Goal: Transaction & Acquisition: Book appointment/travel/reservation

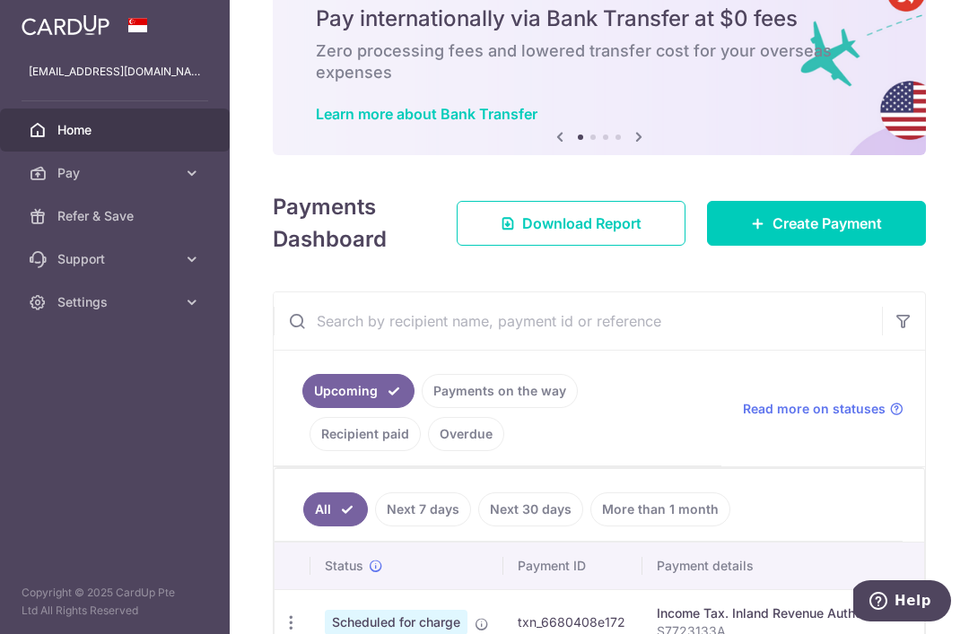
scroll to position [117, 0]
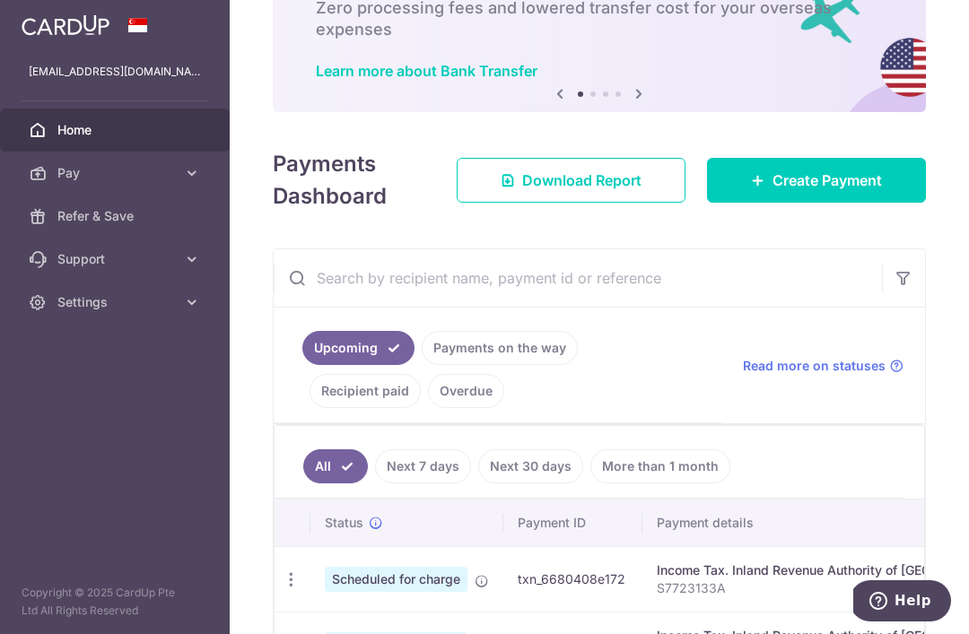
click at [821, 191] on span "Create Payment" at bounding box center [826, 180] width 109 height 22
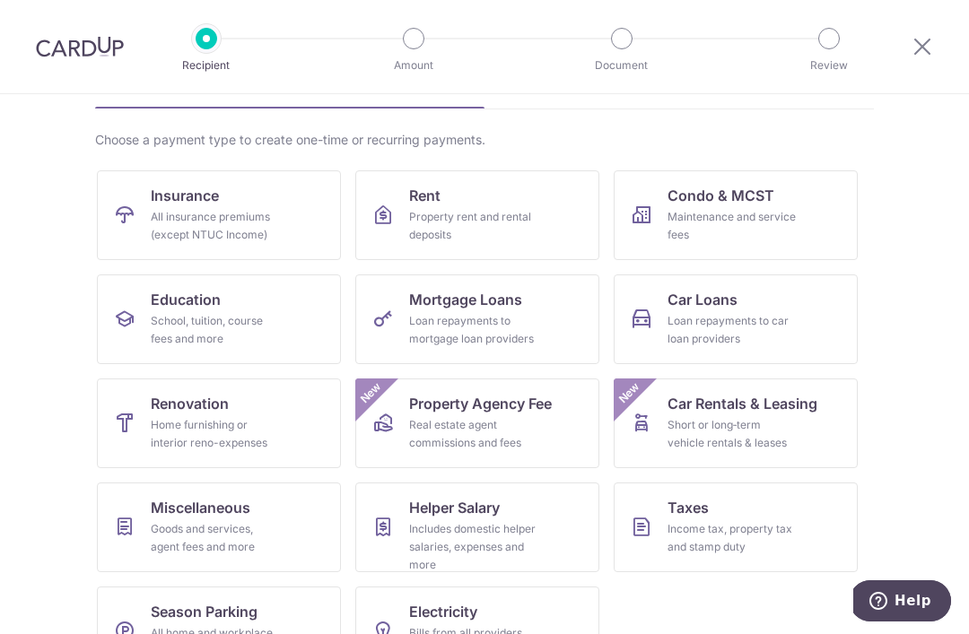
scroll to position [111, 0]
click at [533, 322] on div "Loan repayments to mortgage loan providers" at bounding box center [473, 331] width 129 height 36
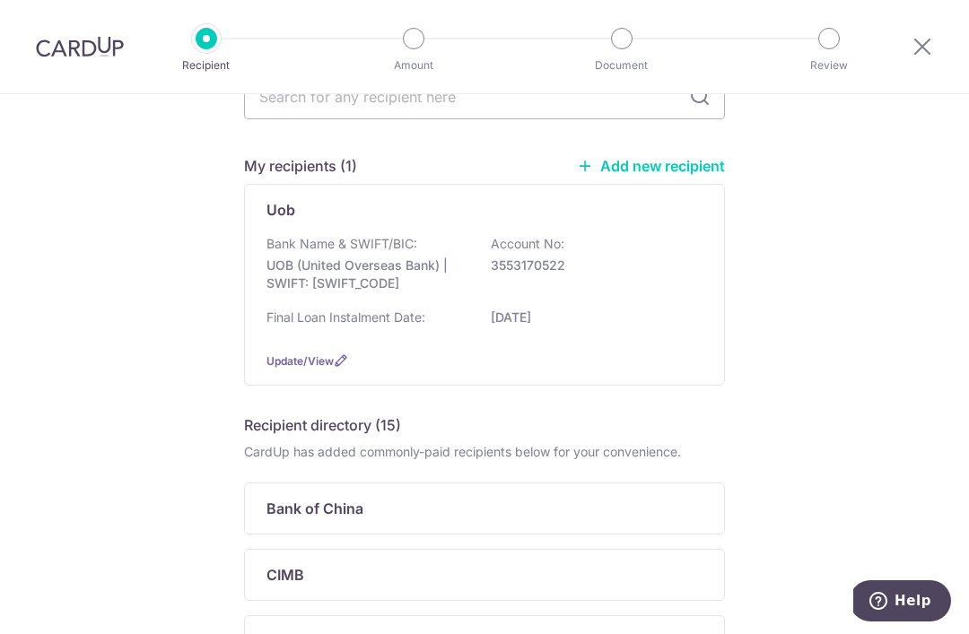
scroll to position [85, 0]
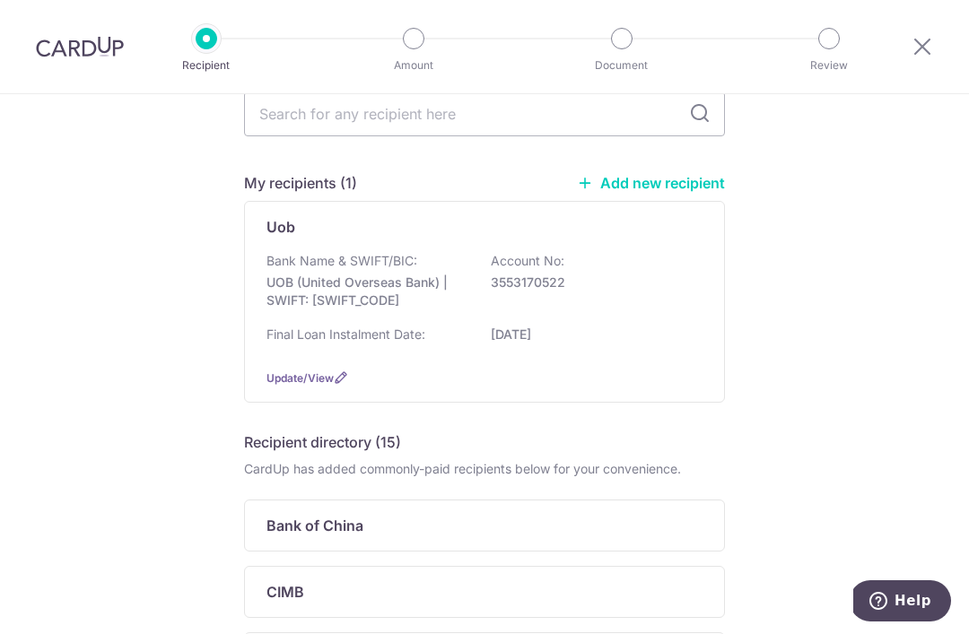
click at [676, 189] on link "Add new recipient" at bounding box center [651, 183] width 148 height 18
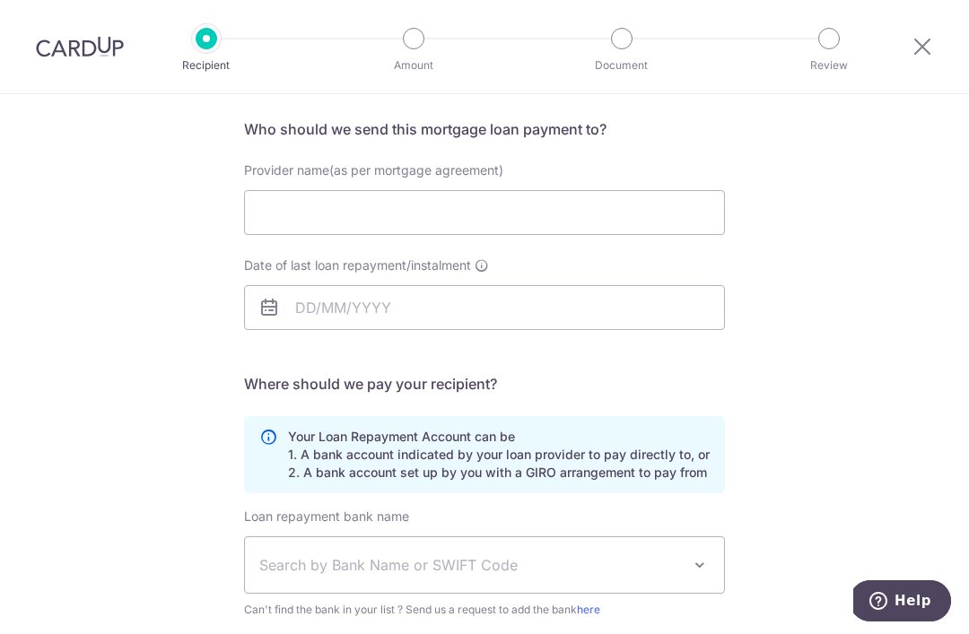
scroll to position [128, 0]
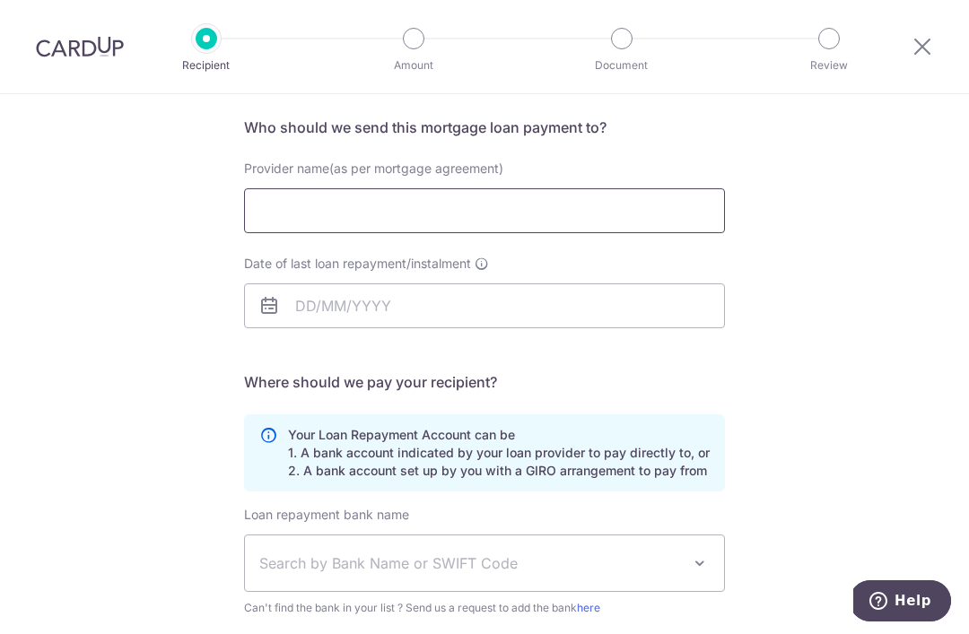
click at [654, 230] on input "Provider name(as per mortgage agreement)" at bounding box center [484, 210] width 481 height 45
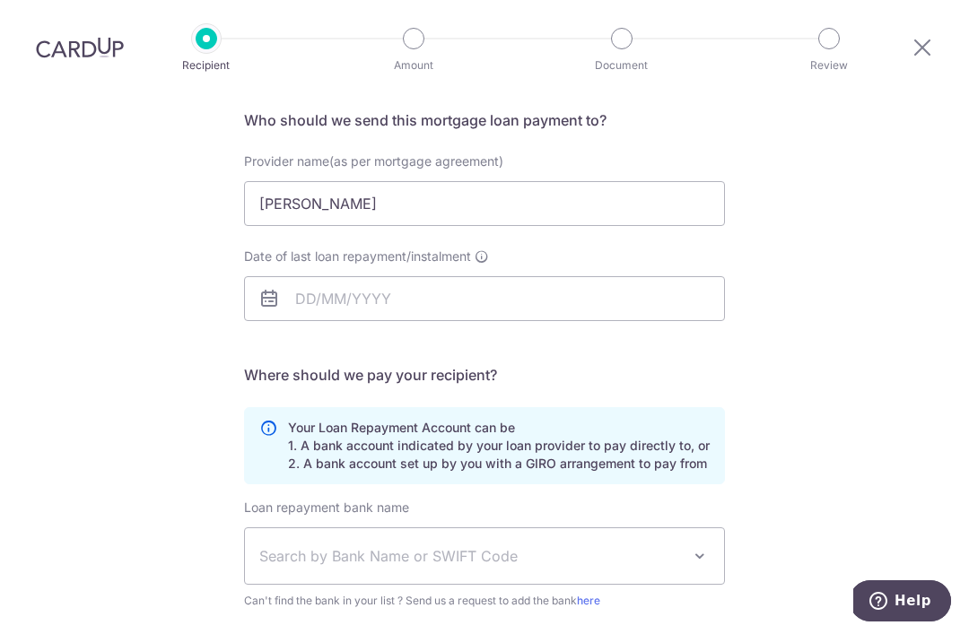
scroll to position [132, 0]
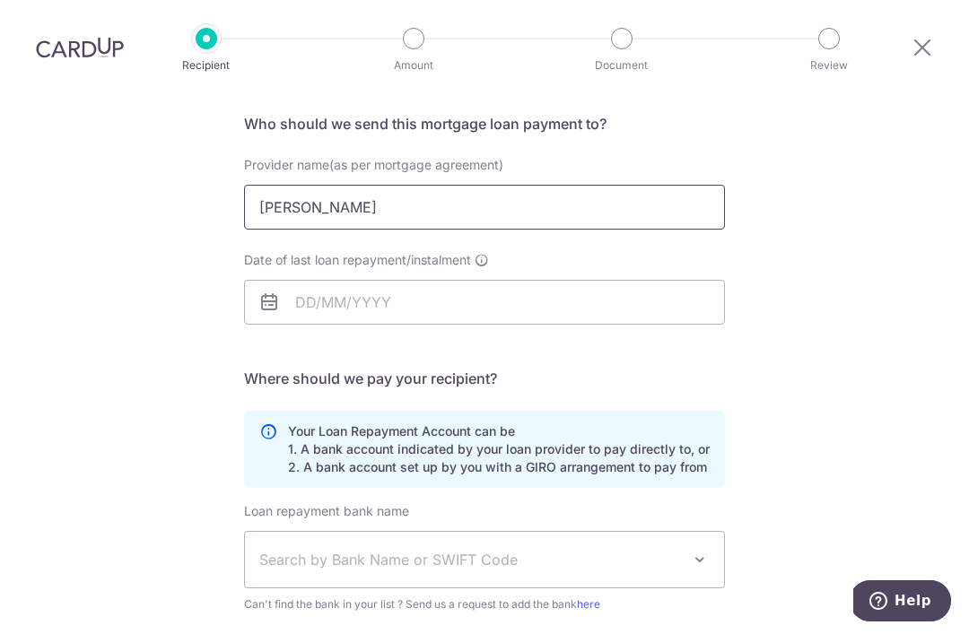
type input "Chua Hwee Ching"
click at [659, 280] on input "Date of last loan repayment/instalment" at bounding box center [484, 302] width 481 height 45
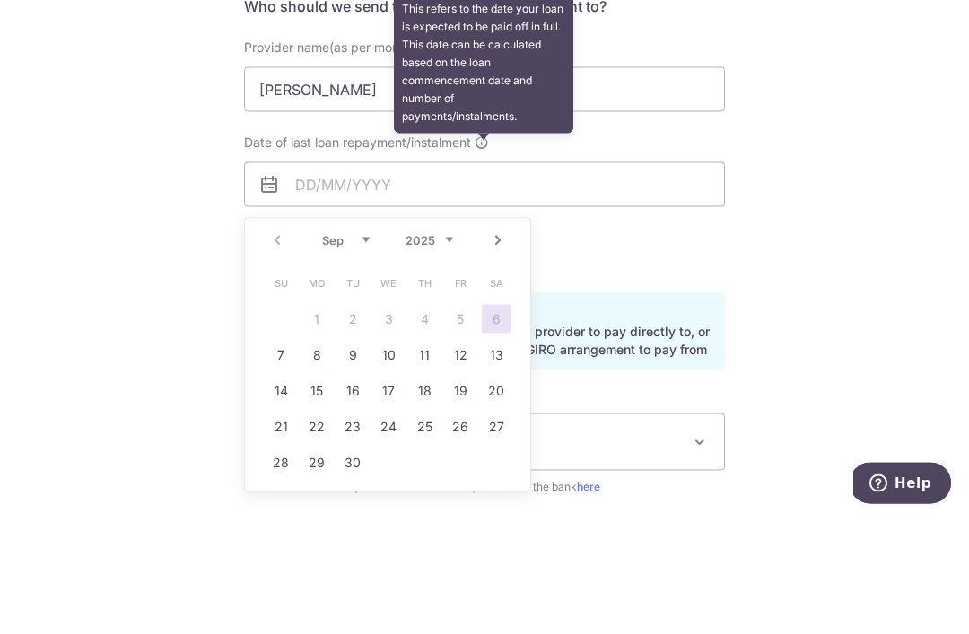
click at [477, 253] on icon at bounding box center [481, 260] width 14 height 14
click at [477, 280] on input "Date of last loan repayment/instalment This refers to the date your loan is exp…" at bounding box center [484, 302] width 481 height 45
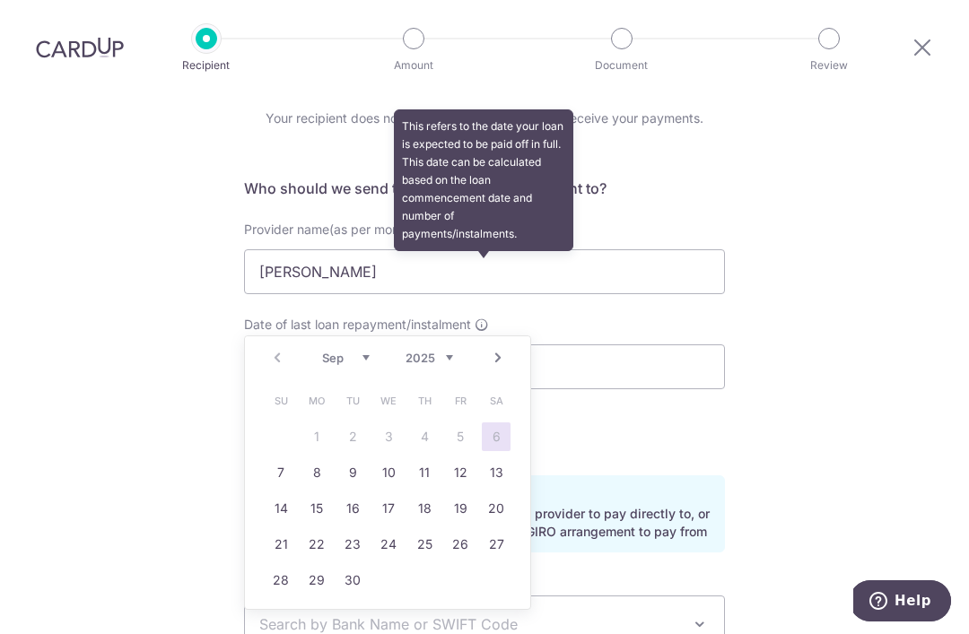
scroll to position [66, 0]
click at [770, 178] on div "Who would you like to pay? Your recipient does not need a CardUp account to rec…" at bounding box center [484, 473] width 969 height 890
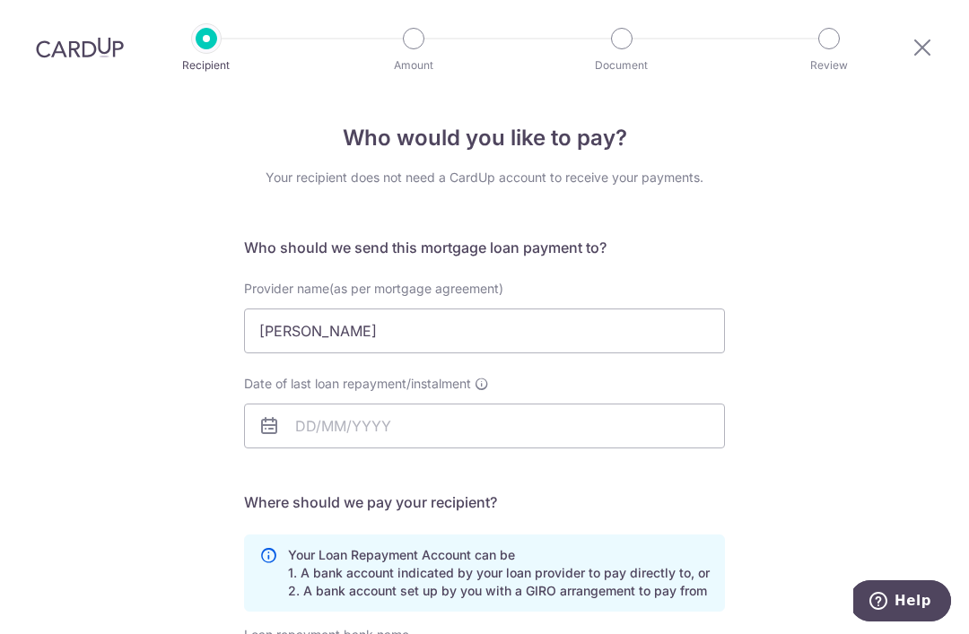
scroll to position [45, 0]
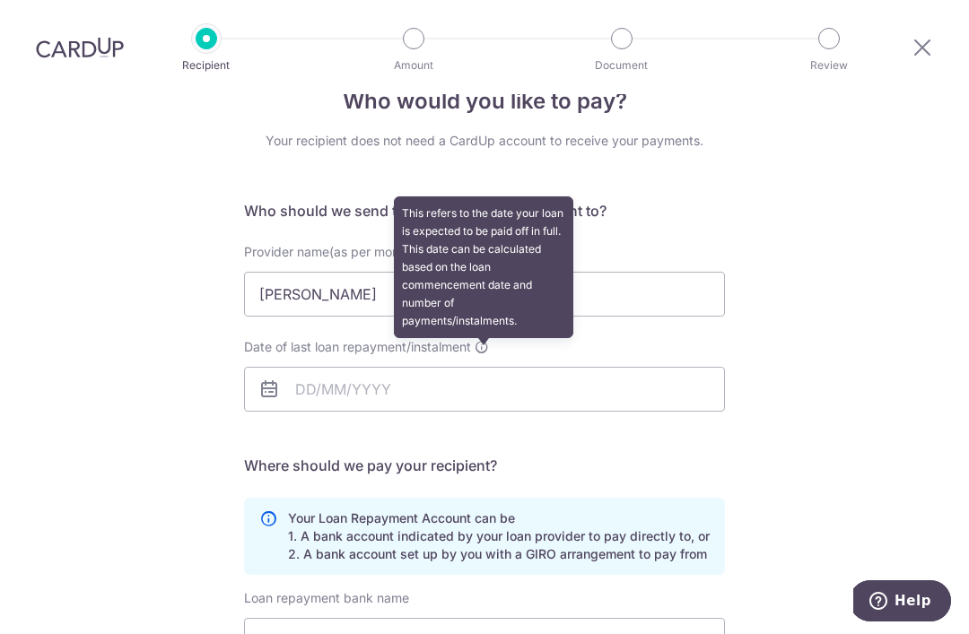
click at [478, 340] on icon at bounding box center [481, 347] width 14 height 14
click at [478, 367] on input "Date of last loan repayment/instalment This refers to the date your loan is exp…" at bounding box center [484, 389] width 481 height 45
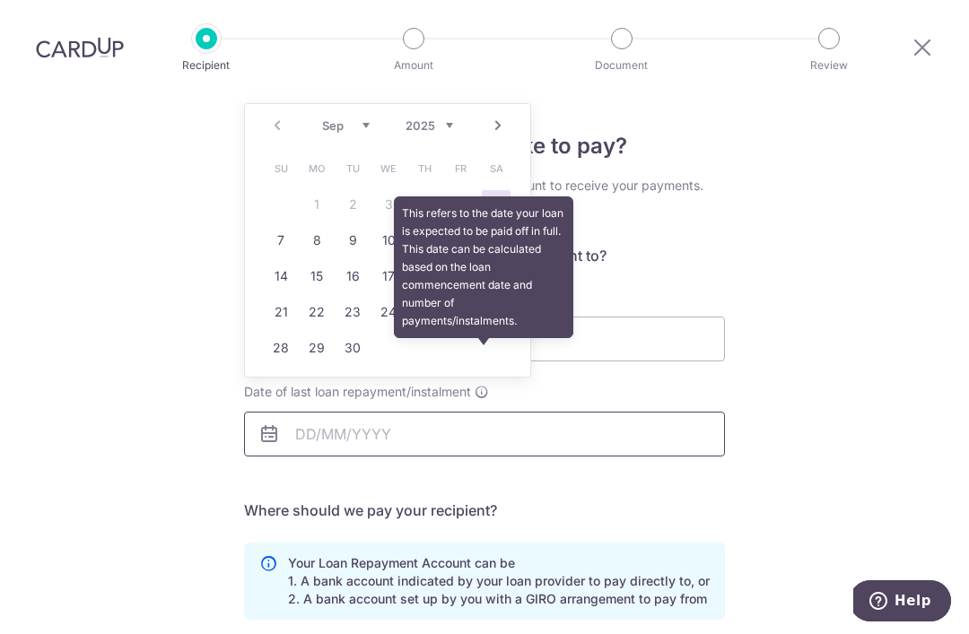
scroll to position [12, 0]
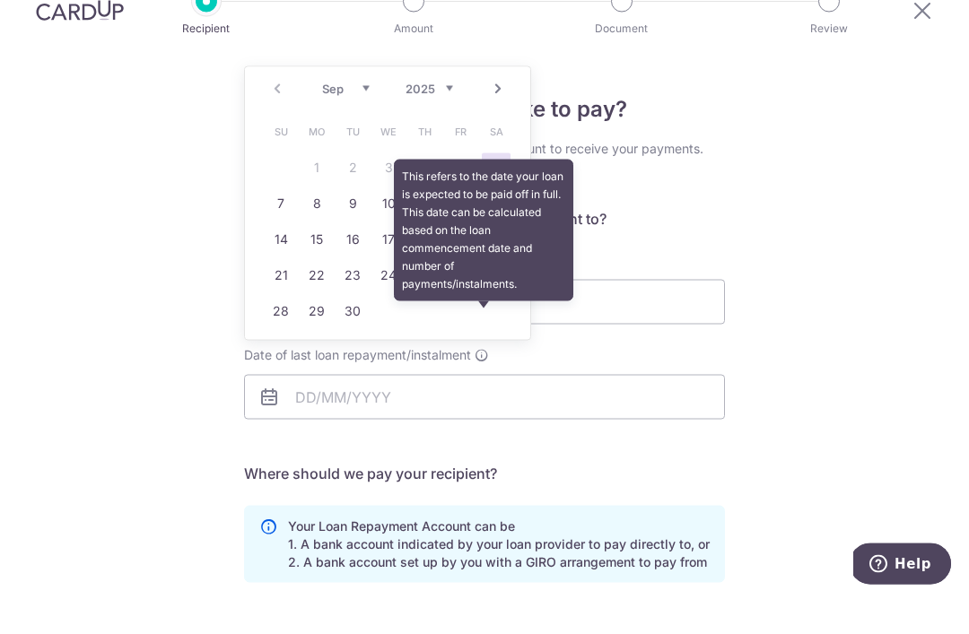
click at [437, 118] on select "2025 2026 2027 2028 2029 2030 2031 2032 2033 2034 2035" at bounding box center [429, 125] width 48 height 14
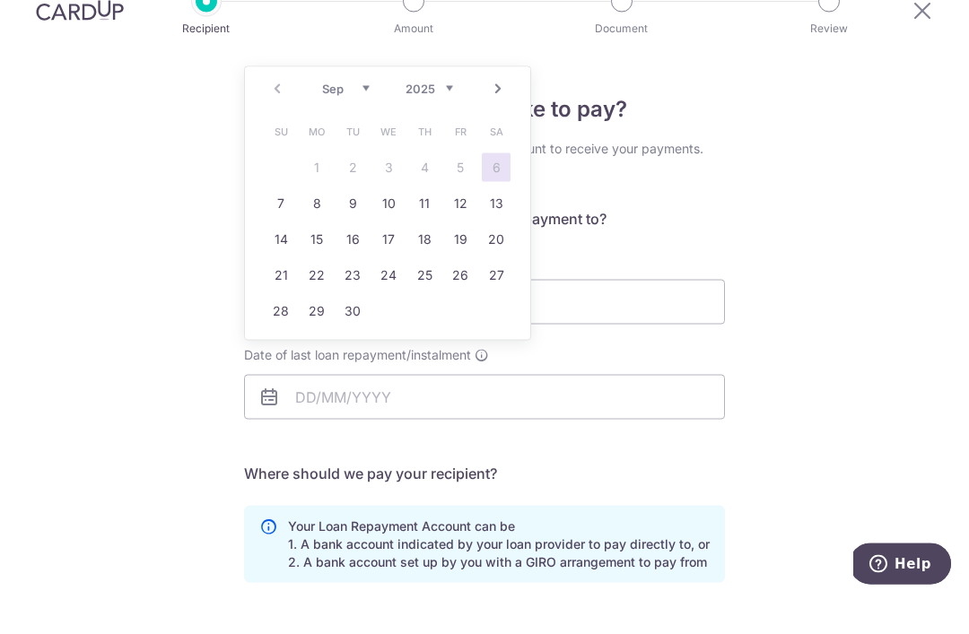
scroll to position [49, 0]
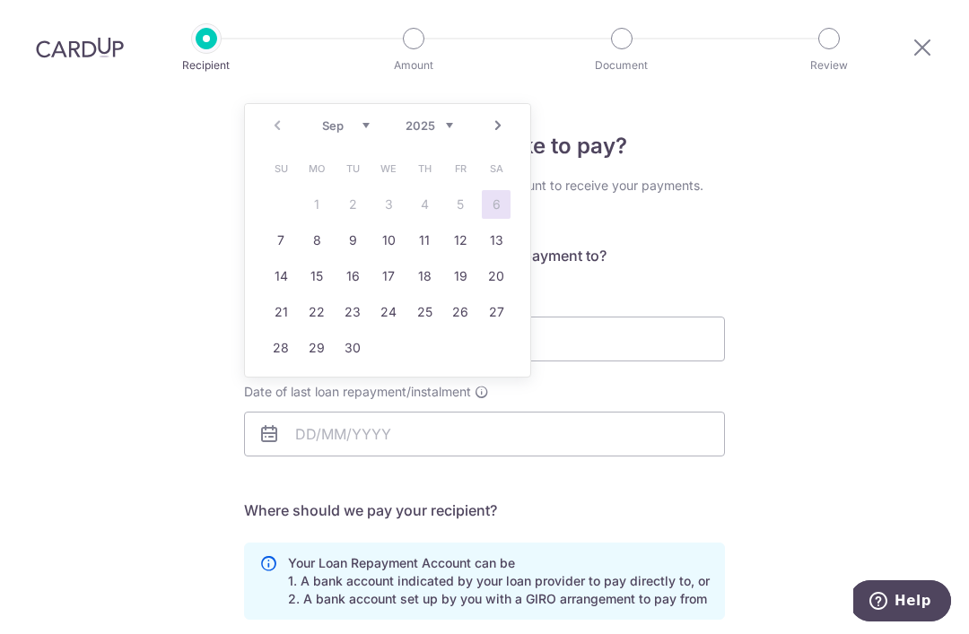
click at [758, 160] on div "Who would you like to pay? Your recipient does not need a CardUp account to rec…" at bounding box center [484, 539] width 969 height 890
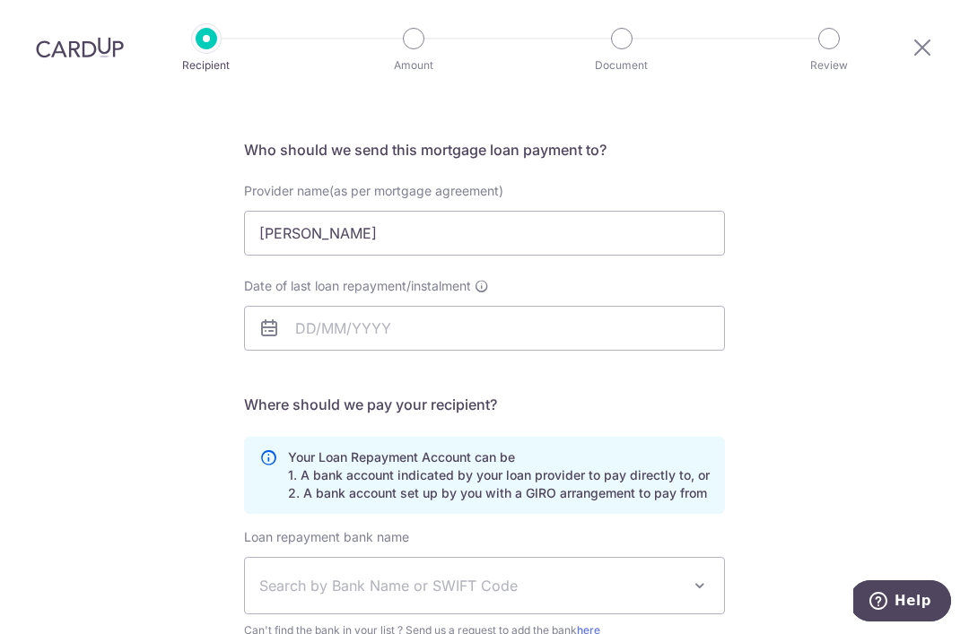
scroll to position [104, 0]
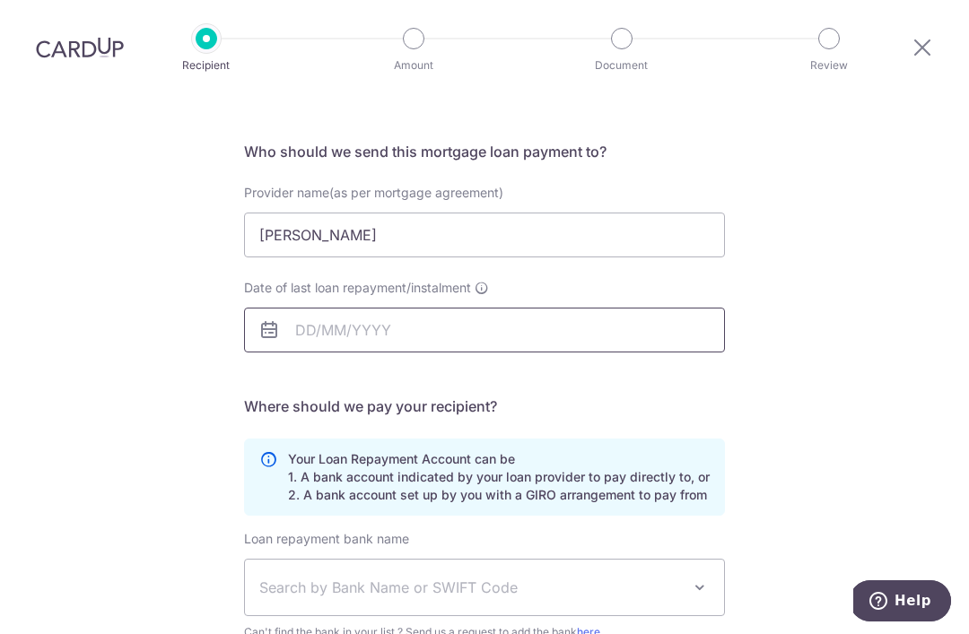
click at [508, 308] on input "Date of last loan repayment/instalment" at bounding box center [484, 330] width 481 height 45
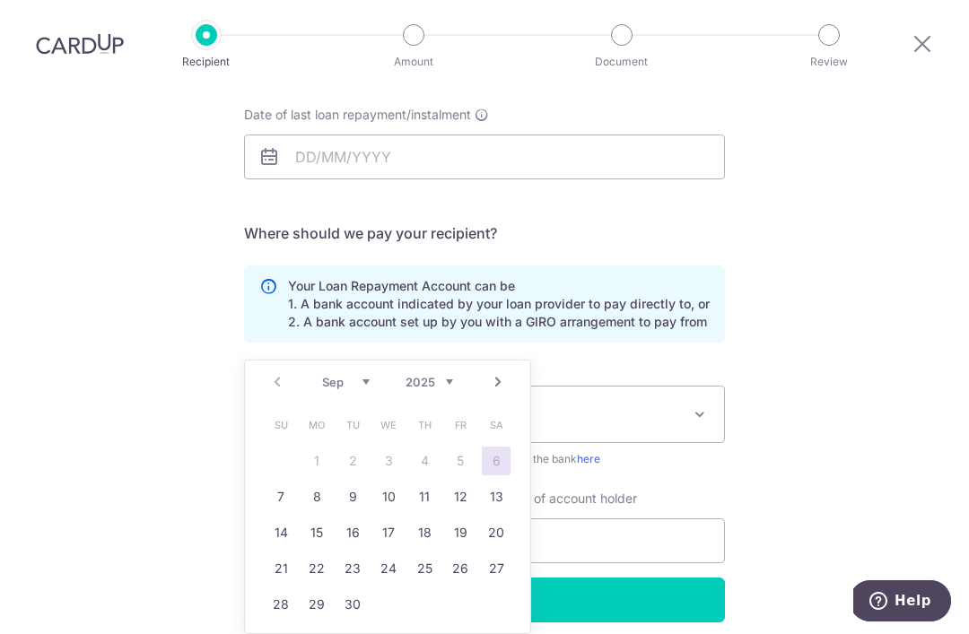
scroll to position [272, 0]
click at [356, 590] on link "30" at bounding box center [352, 604] width 29 height 29
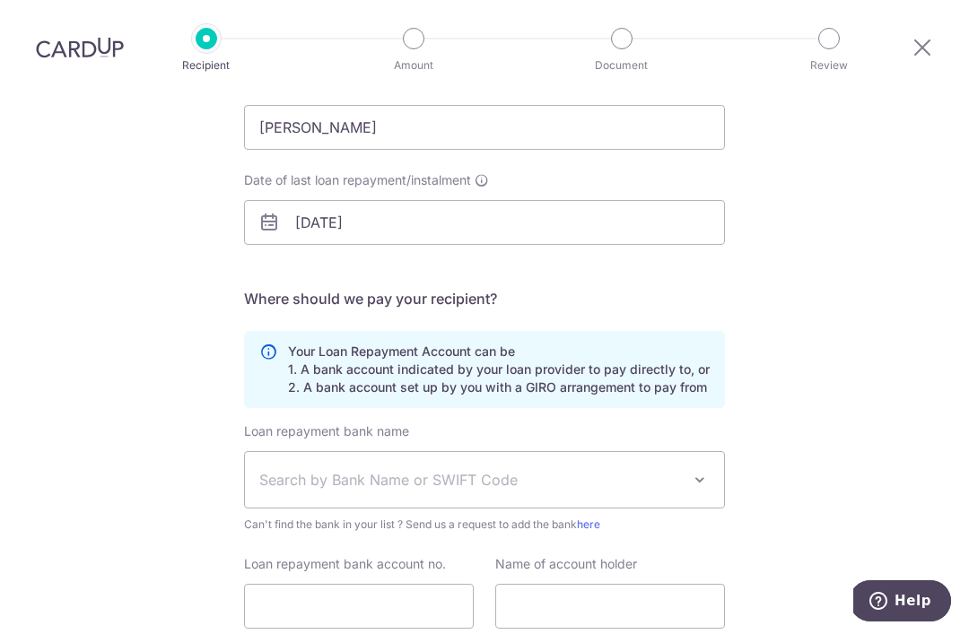
scroll to position [211, 0]
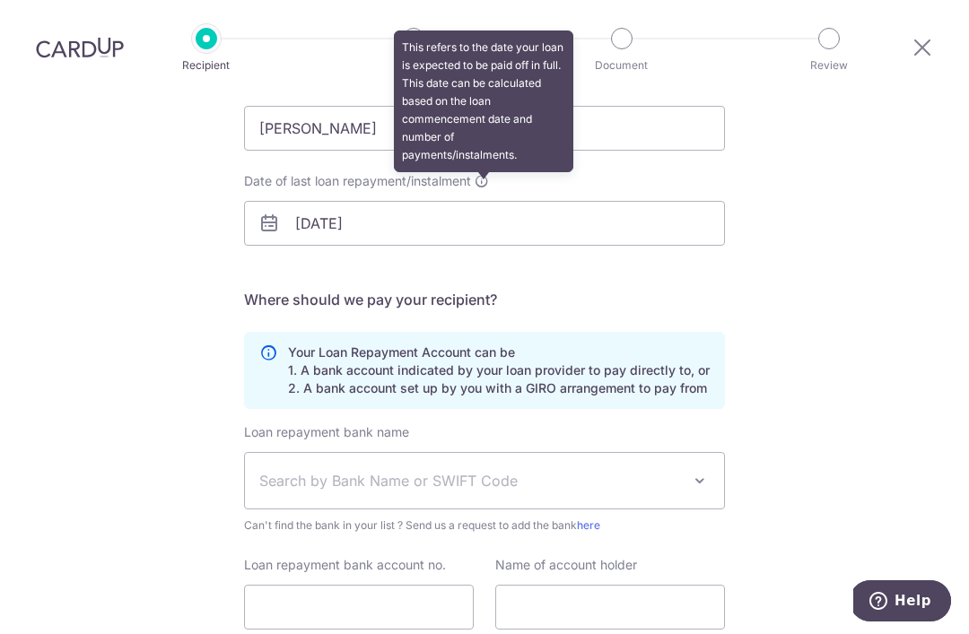
click at [485, 174] on icon at bounding box center [481, 181] width 14 height 14
click at [485, 201] on input "[DATE]" at bounding box center [484, 223] width 481 height 45
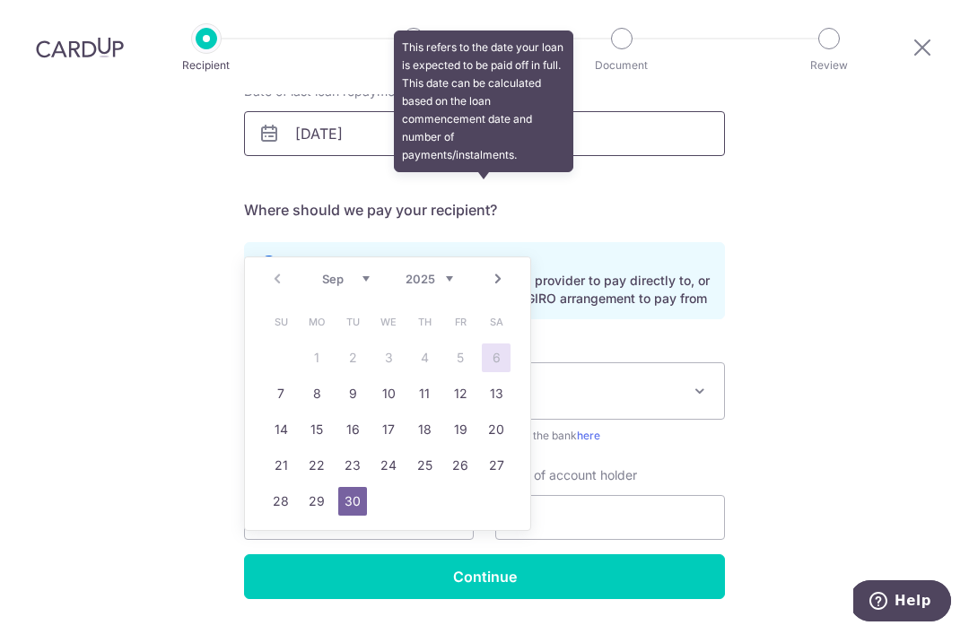
scroll to position [300, 0]
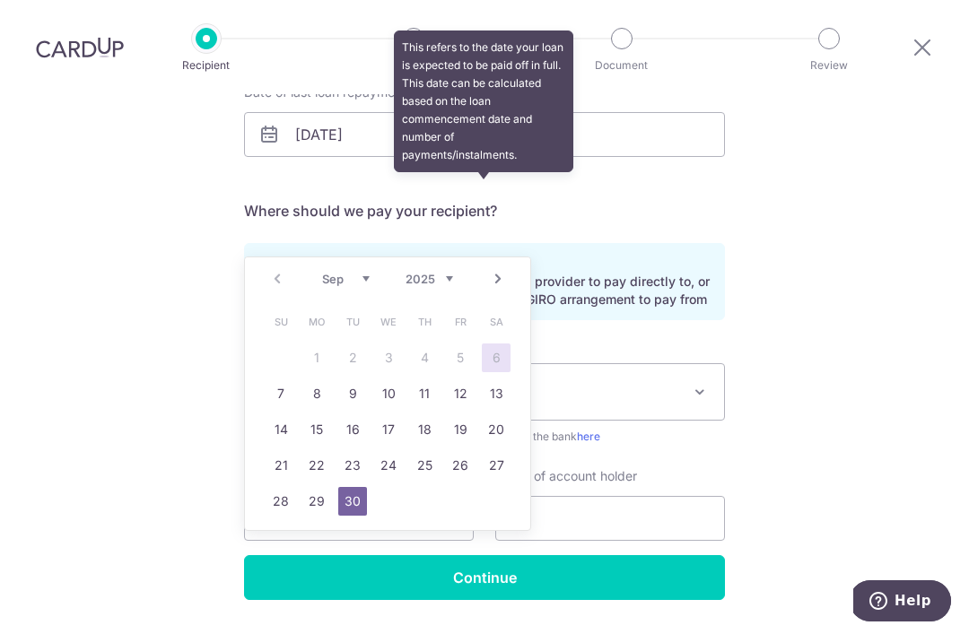
click at [500, 268] on link "Next" at bounding box center [498, 279] width 22 height 22
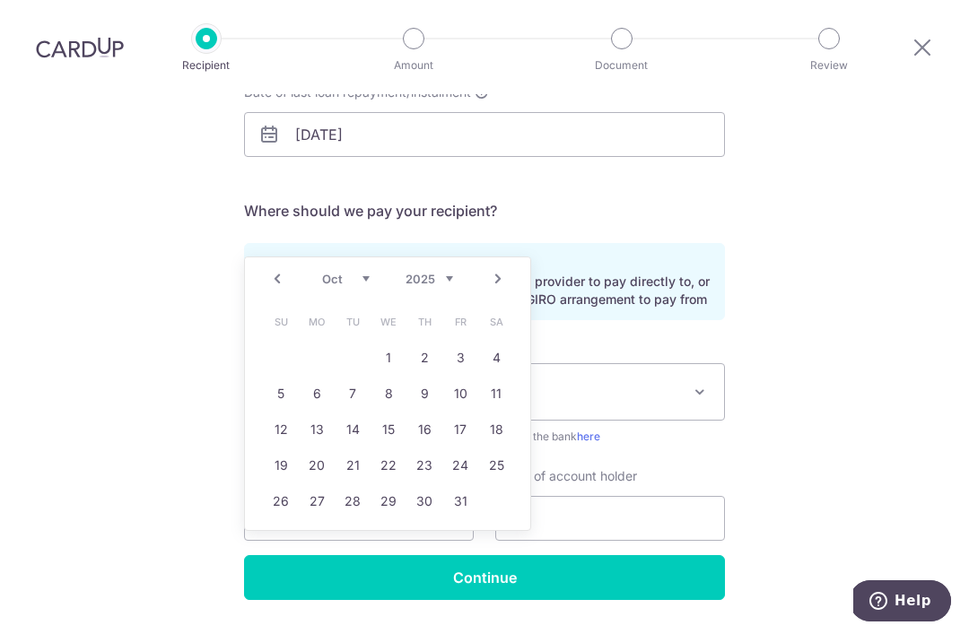
click at [497, 268] on link "Next" at bounding box center [498, 279] width 22 height 22
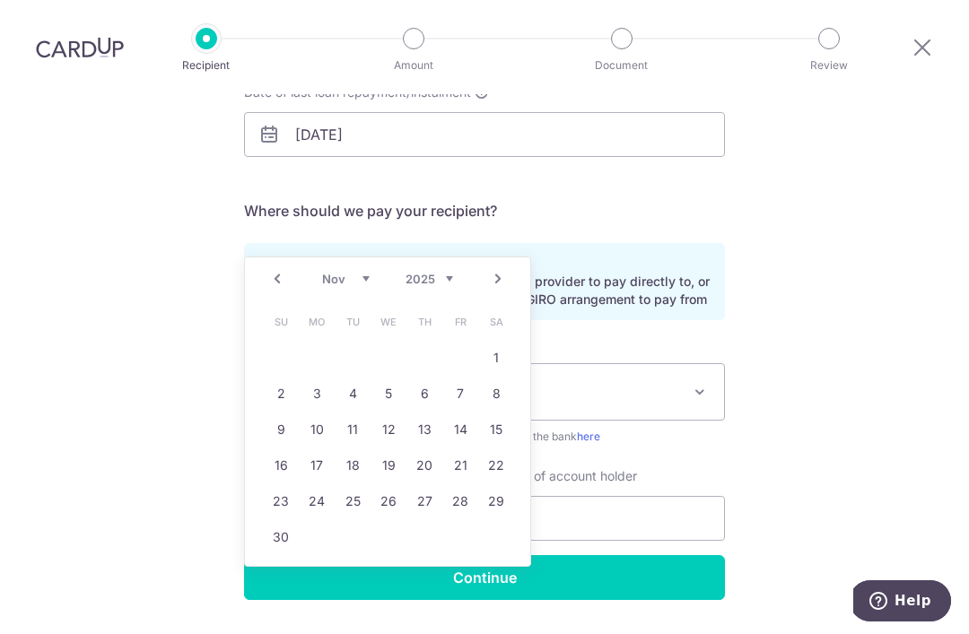
click at [500, 268] on link "Next" at bounding box center [498, 279] width 22 height 22
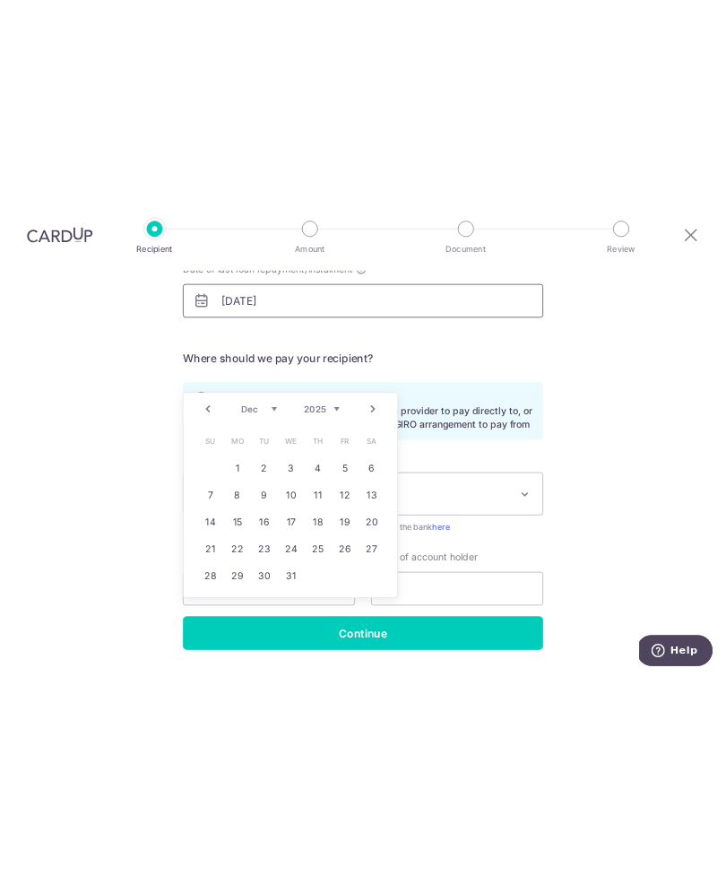
scroll to position [57, 0]
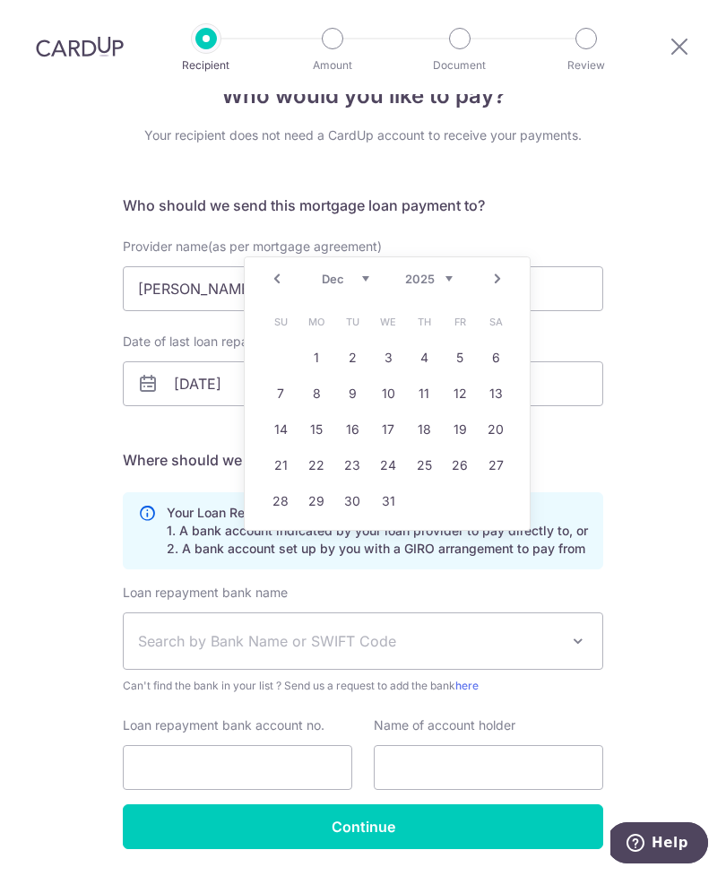
click at [353, 497] on link "30" at bounding box center [352, 501] width 29 height 29
type input "30/12/2025"
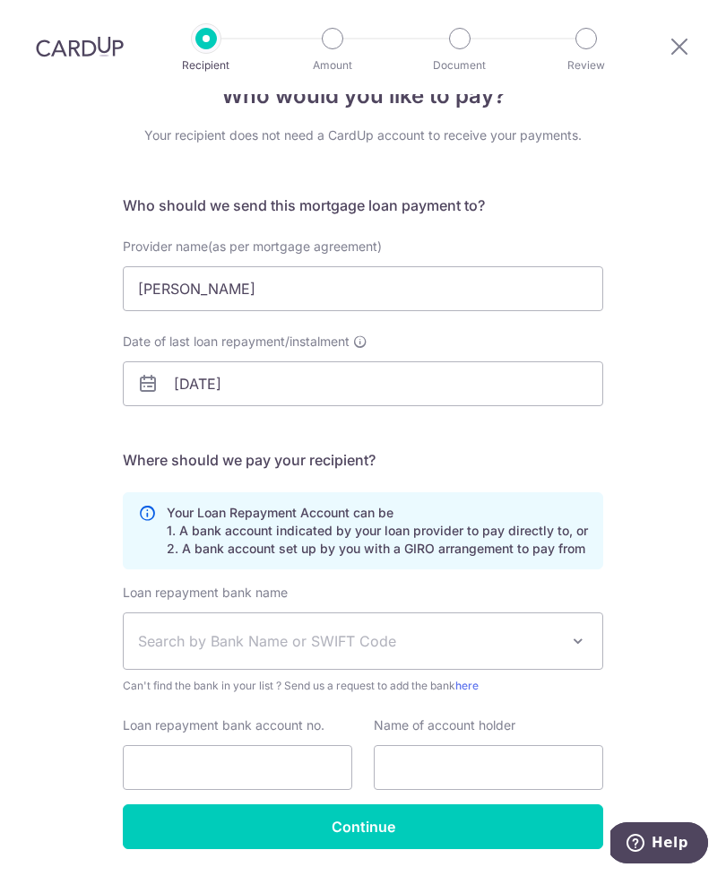
click at [543, 633] on span "Search by Bank Name or SWIFT Code" at bounding box center [348, 641] width 421 height 22
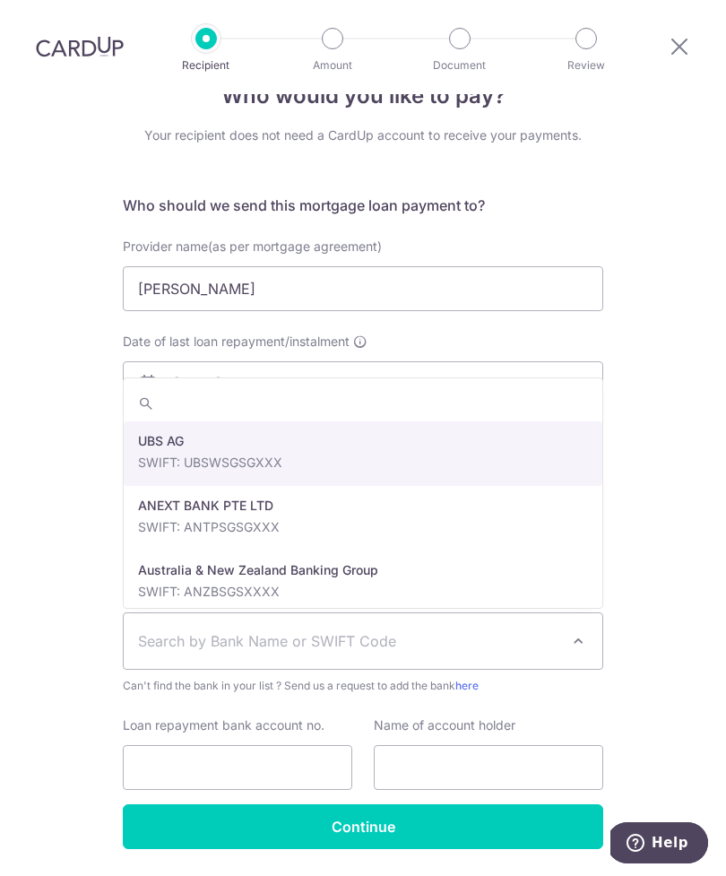
click at [381, 404] on input "search" at bounding box center [363, 404] width 479 height 36
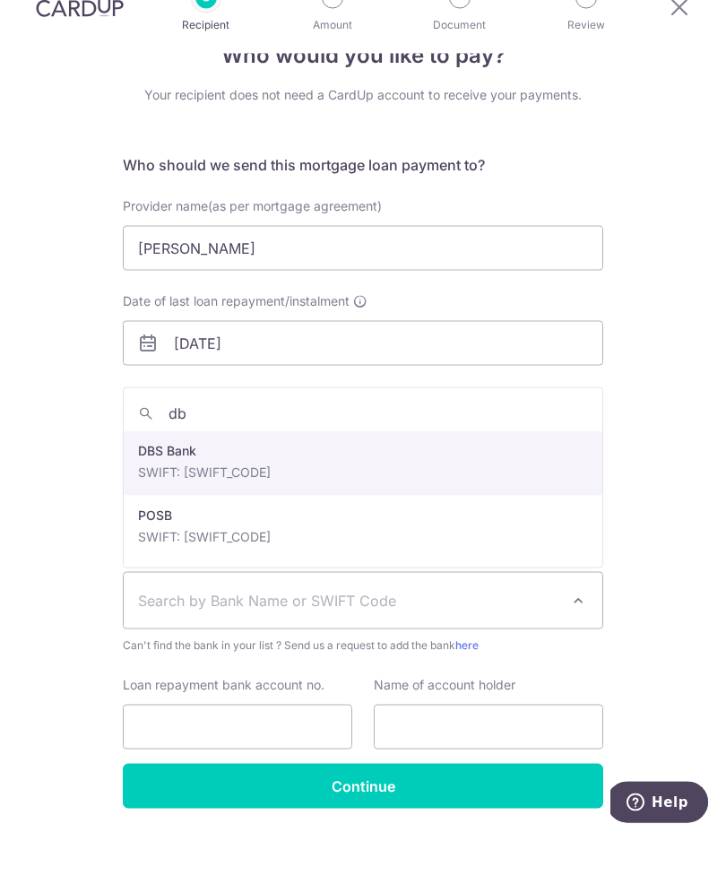
type input "d"
type input "uob"
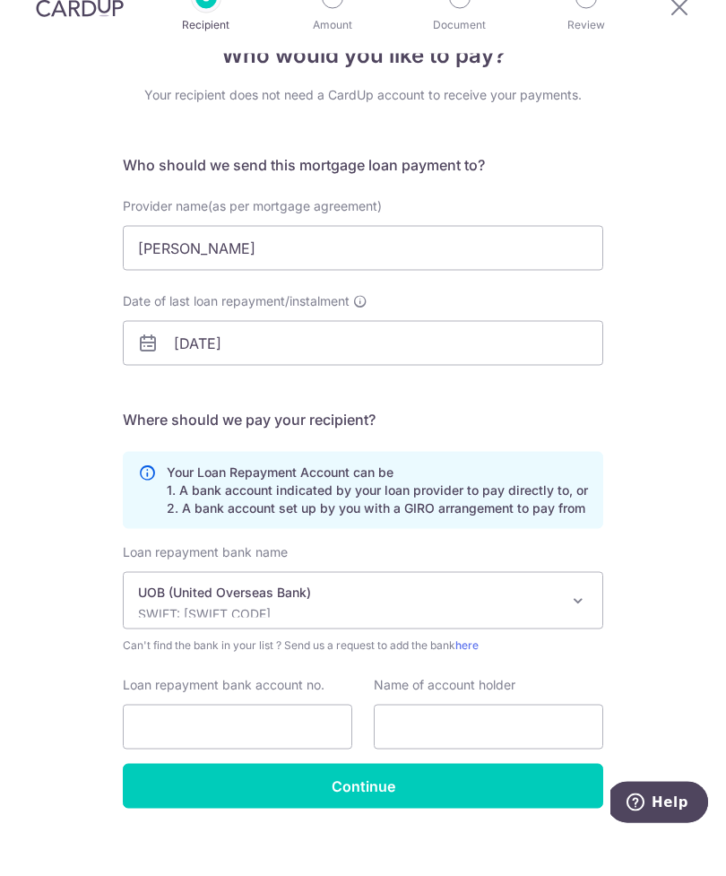
select select "18"
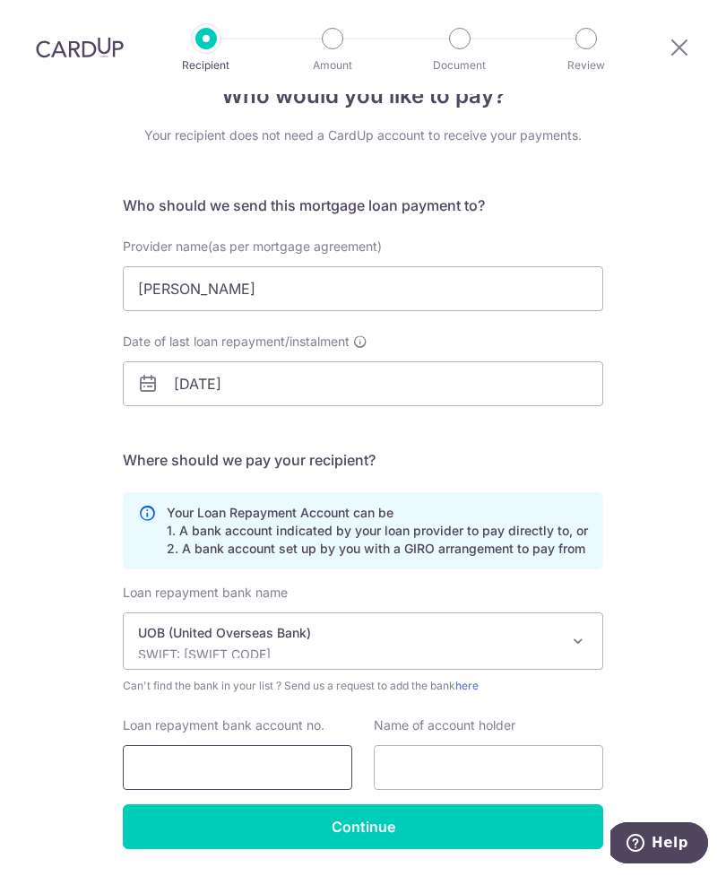
click at [302, 633] on input "Loan repayment bank account no." at bounding box center [238, 767] width 230 height 45
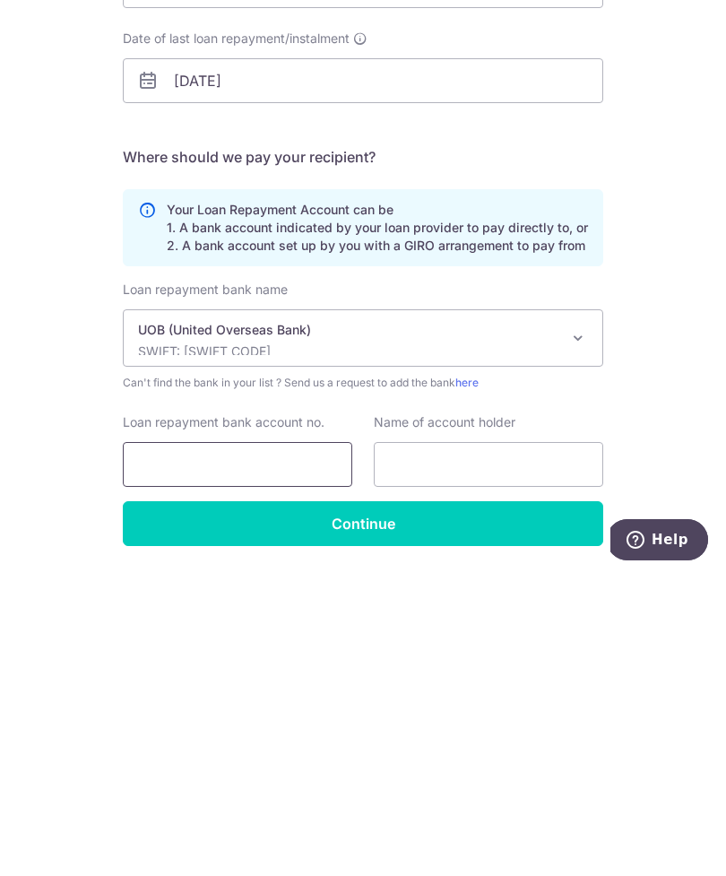
click at [256, 633] on input "Loan repayment bank account no." at bounding box center [238, 767] width 230 height 45
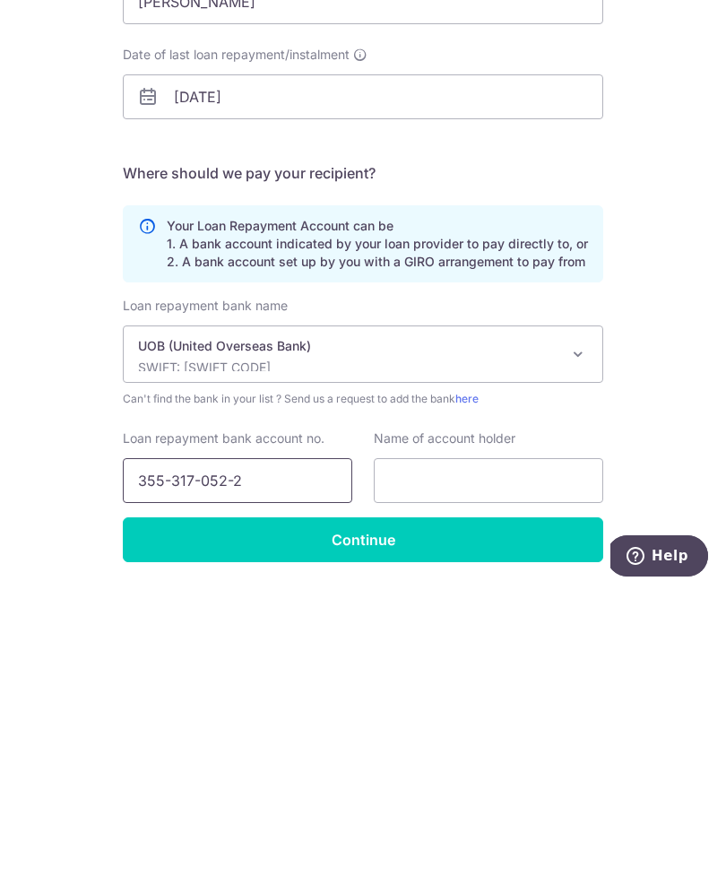
type input "355-317-052-2"
click at [517, 633] on input "text" at bounding box center [489, 767] width 230 height 45
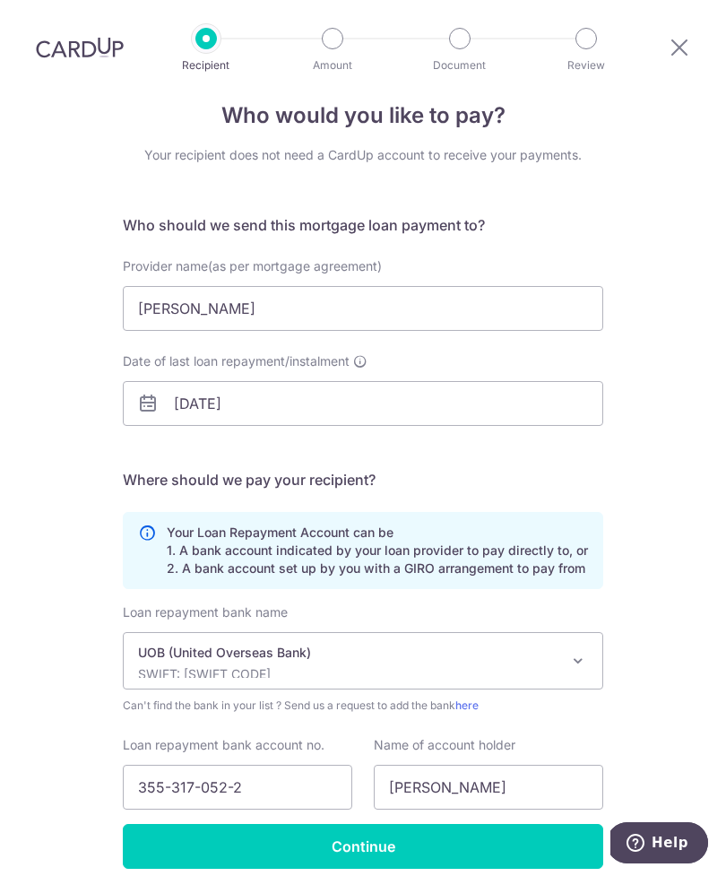
scroll to position [34, 0]
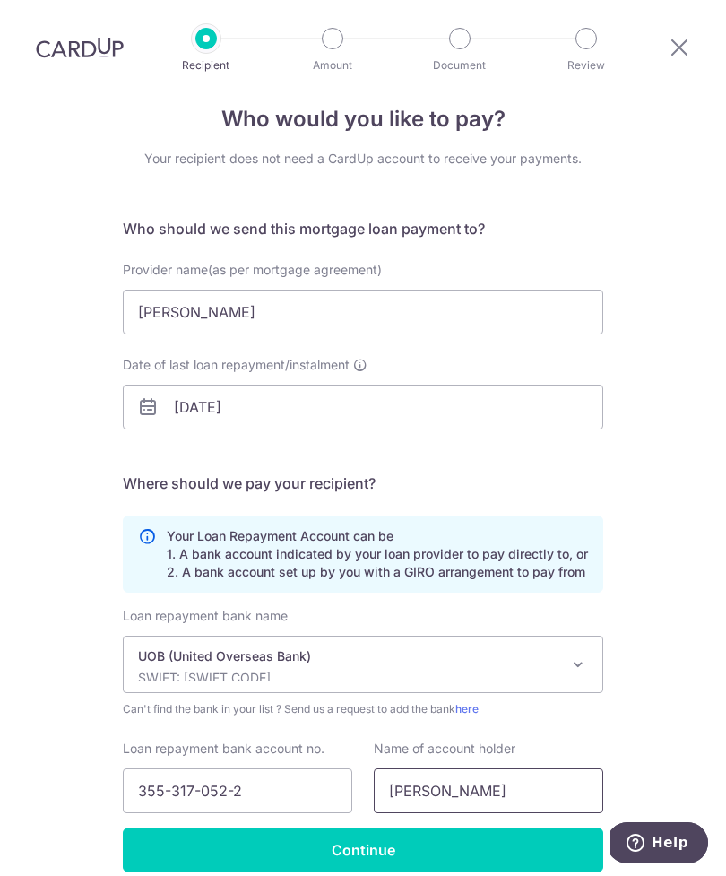
type input "Chua Hwee Ching"
click at [128, 633] on span "UOB (United Overseas Bank) SWIFT: UOVBSGSGXXX" at bounding box center [363, 665] width 479 height 56
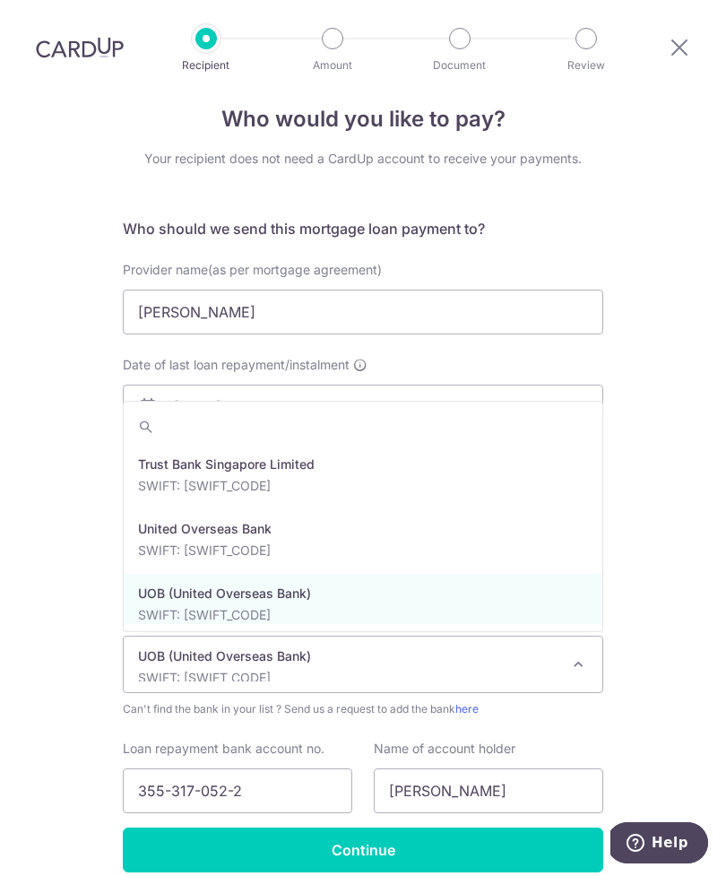
click at [693, 381] on div "Who would you like to pay? Your recipient does not need a CardUp account to rec…" at bounding box center [363, 508] width 726 height 897
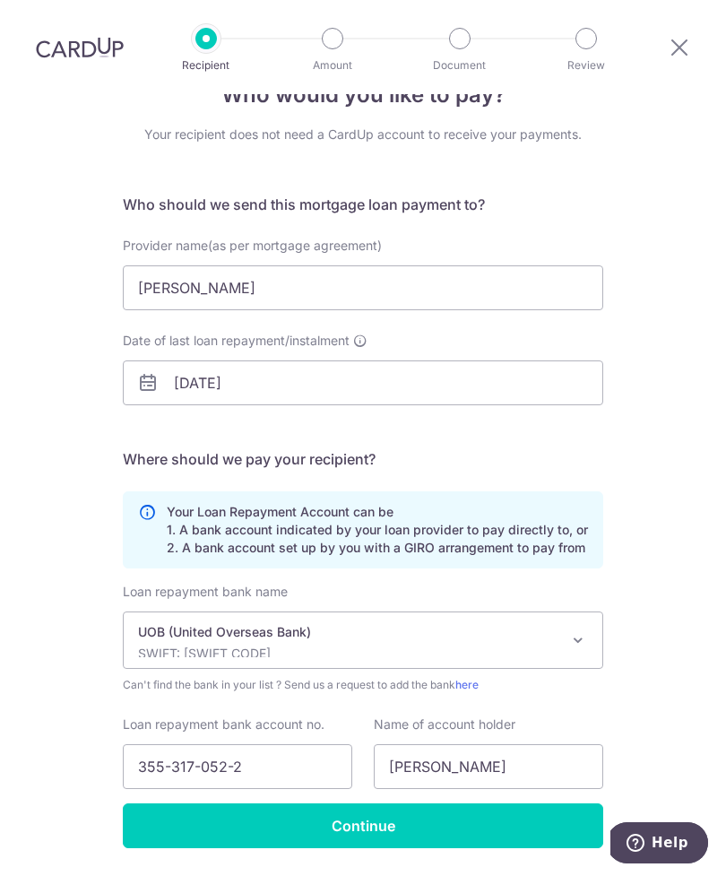
scroll to position [57, 0]
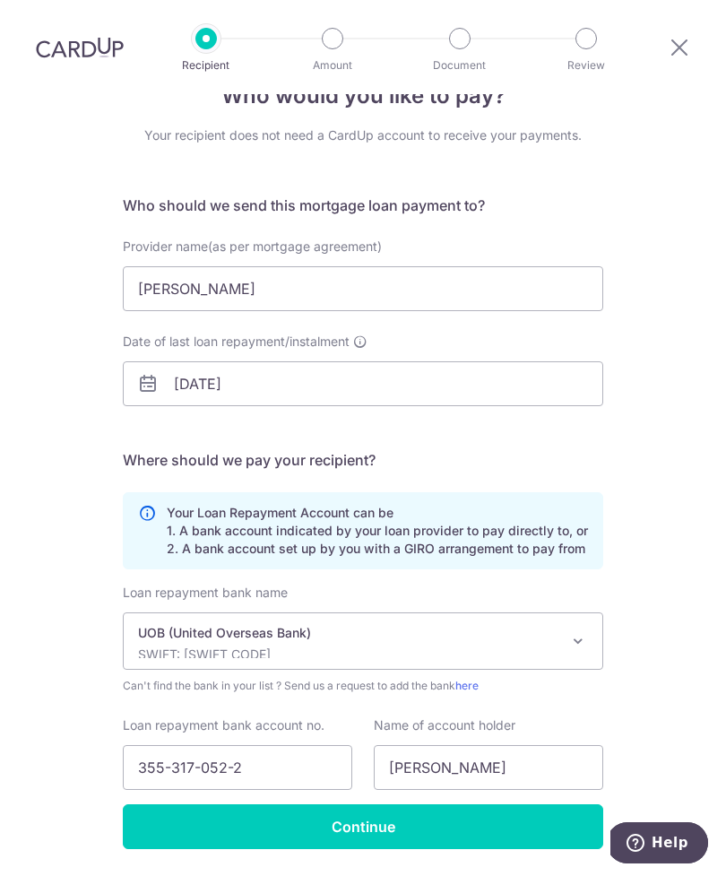
click at [549, 633] on input "Continue" at bounding box center [363, 826] width 481 height 45
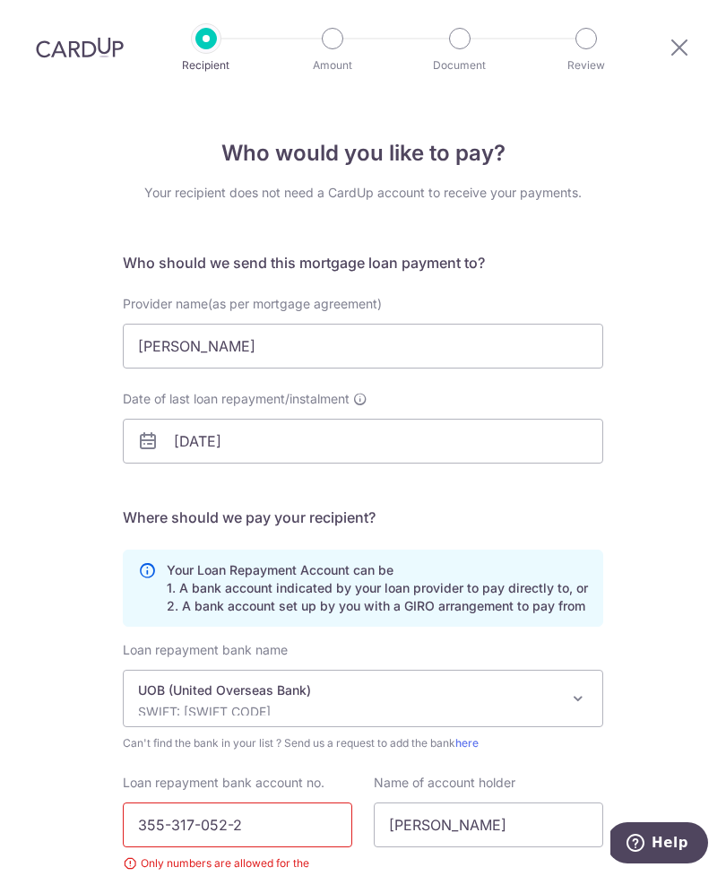
scroll to position [100, 0]
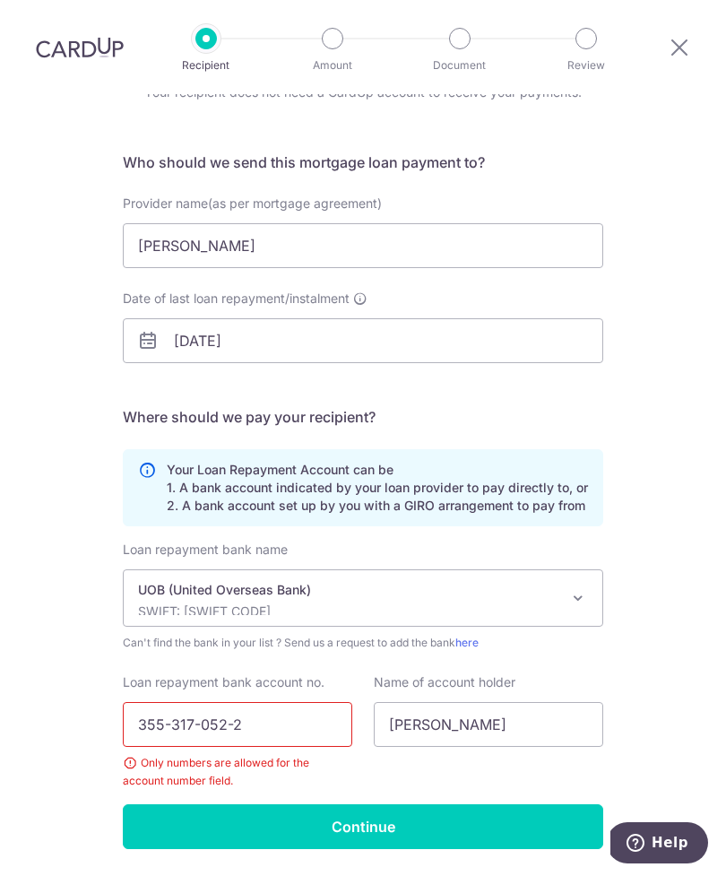
click at [302, 702] on input "355-317-052-2" at bounding box center [238, 724] width 230 height 45
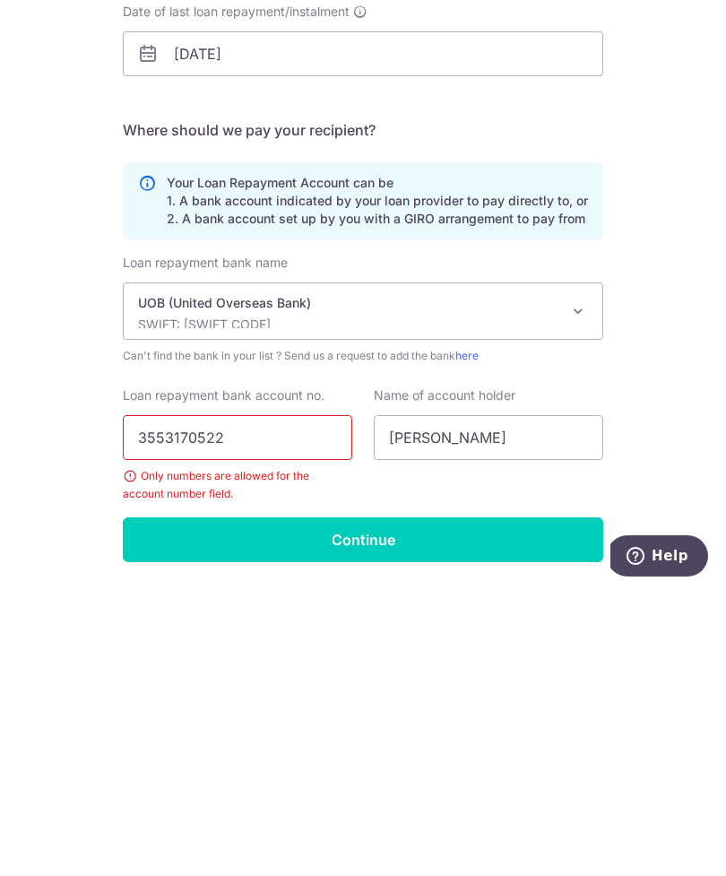
type input "3553170522"
click at [437, 804] on input "Continue" at bounding box center [363, 826] width 481 height 45
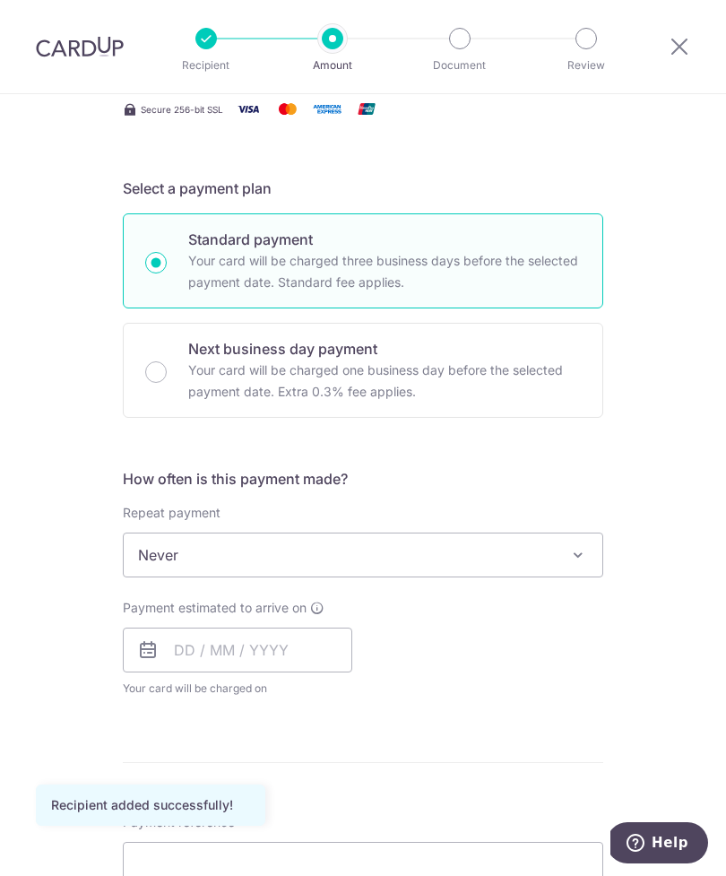
scroll to position [325, 0]
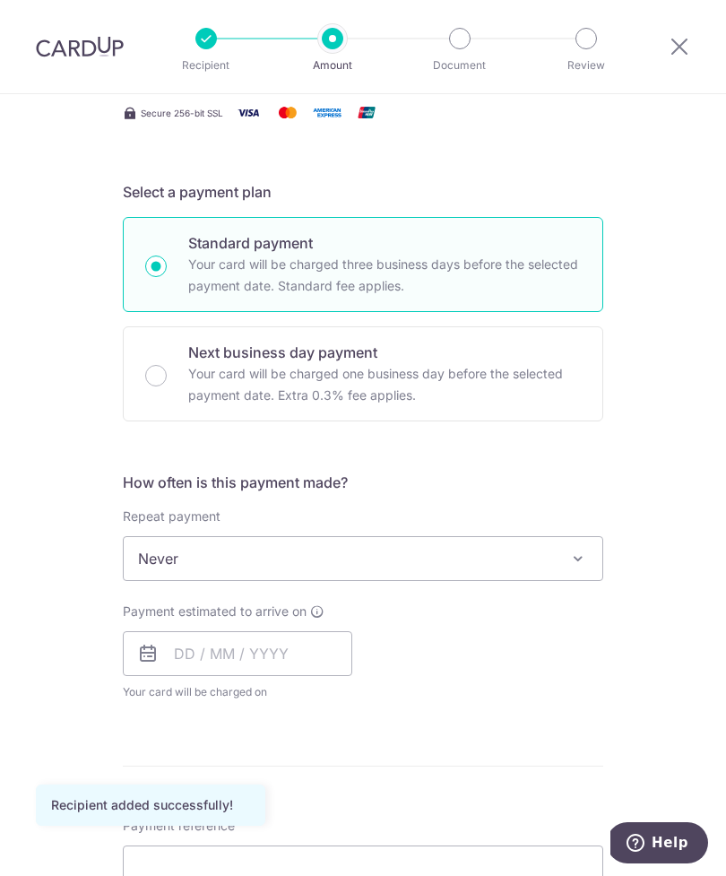
click at [542, 565] on span "Never" at bounding box center [363, 558] width 479 height 43
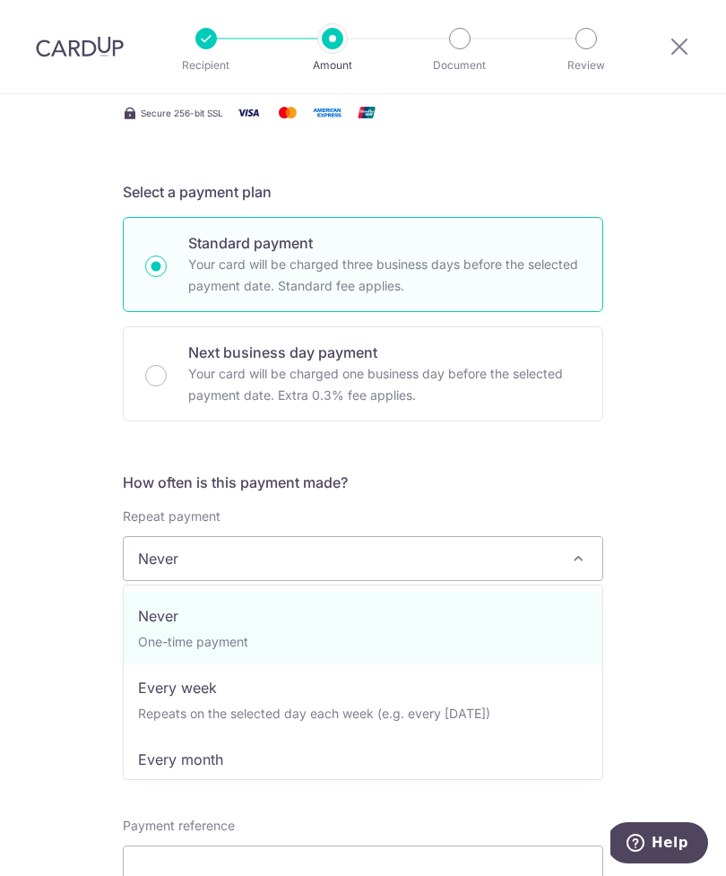
select select "3"
type input "[DATE]"
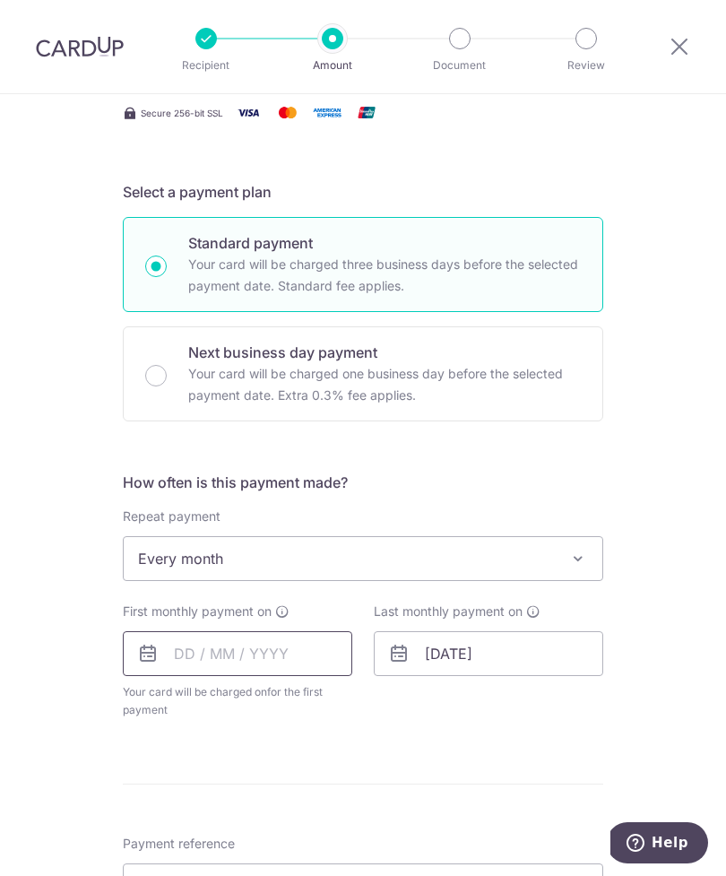
click at [267, 656] on input "text" at bounding box center [238, 653] width 230 height 45
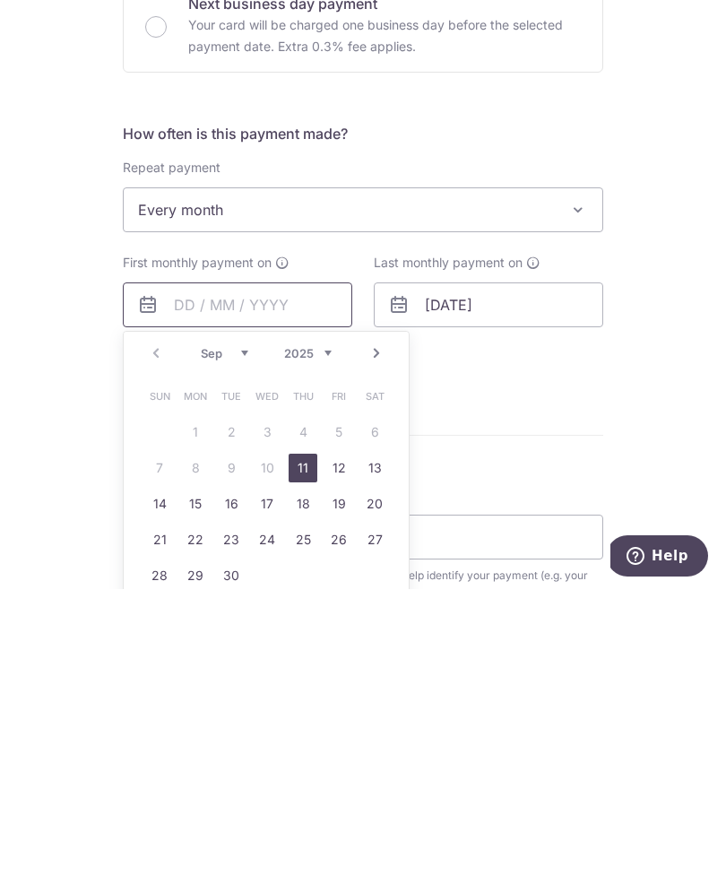
scroll to position [459, 0]
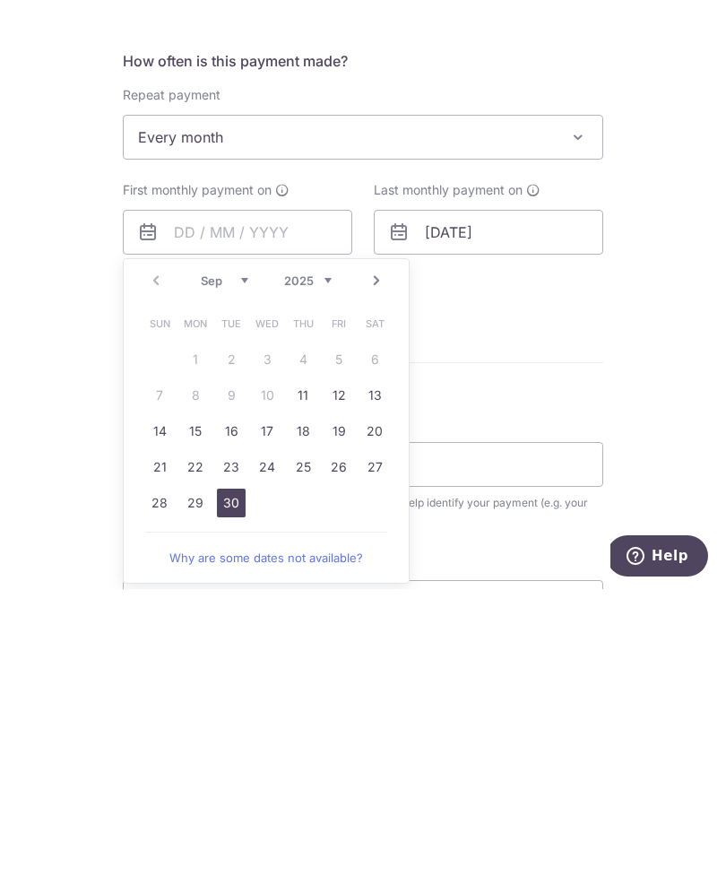
click at [229, 776] on link "30" at bounding box center [231, 790] width 29 height 29
type input "30/09/2025"
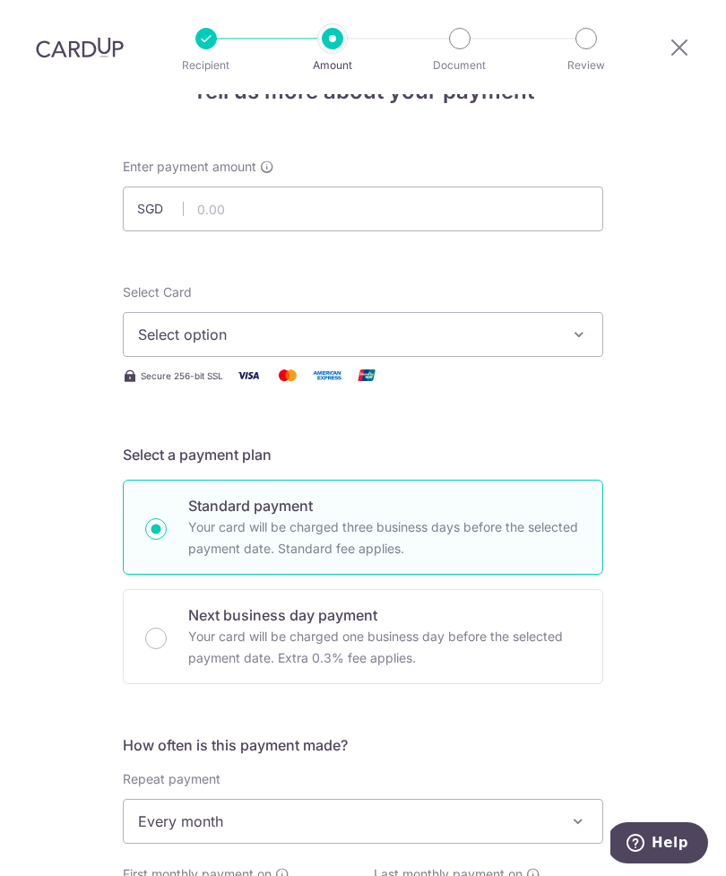
scroll to position [67, 0]
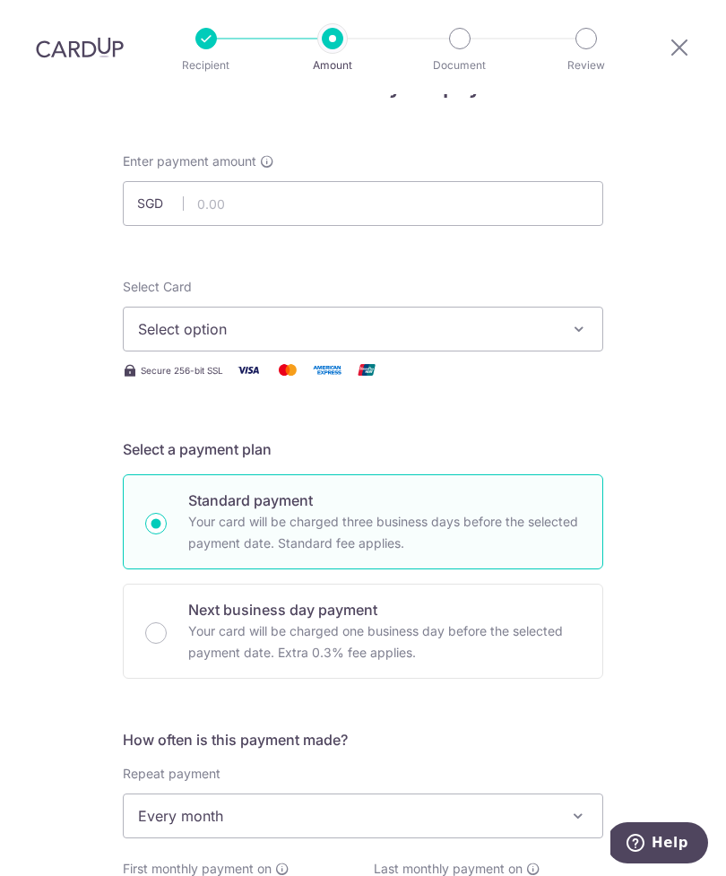
click at [501, 318] on span "Select option" at bounding box center [347, 329] width 418 height 22
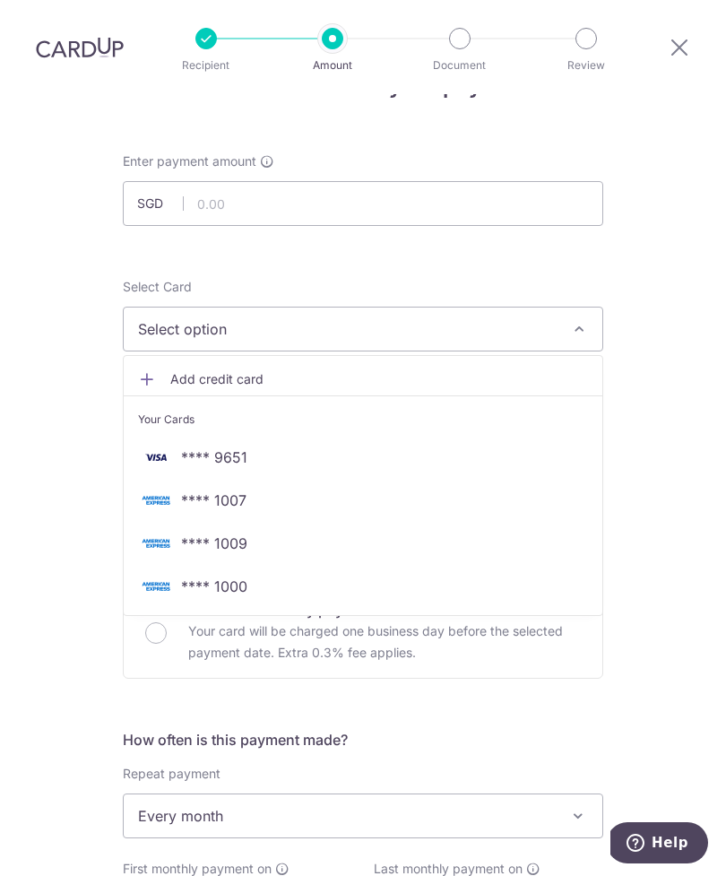
click at [252, 436] on link "**** 9651" at bounding box center [363, 457] width 479 height 43
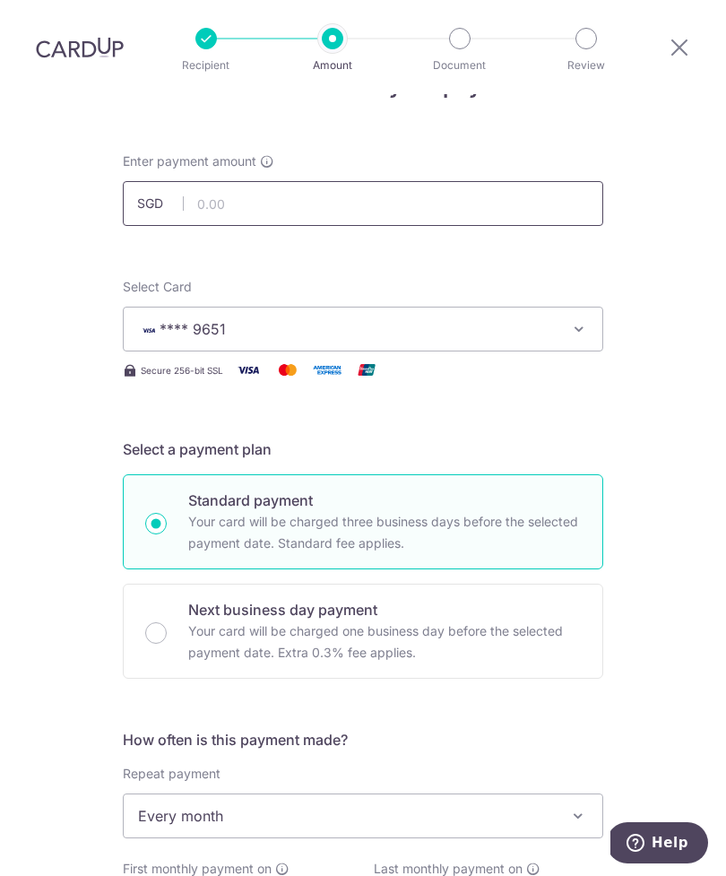
click at [440, 181] on input "text" at bounding box center [363, 203] width 481 height 45
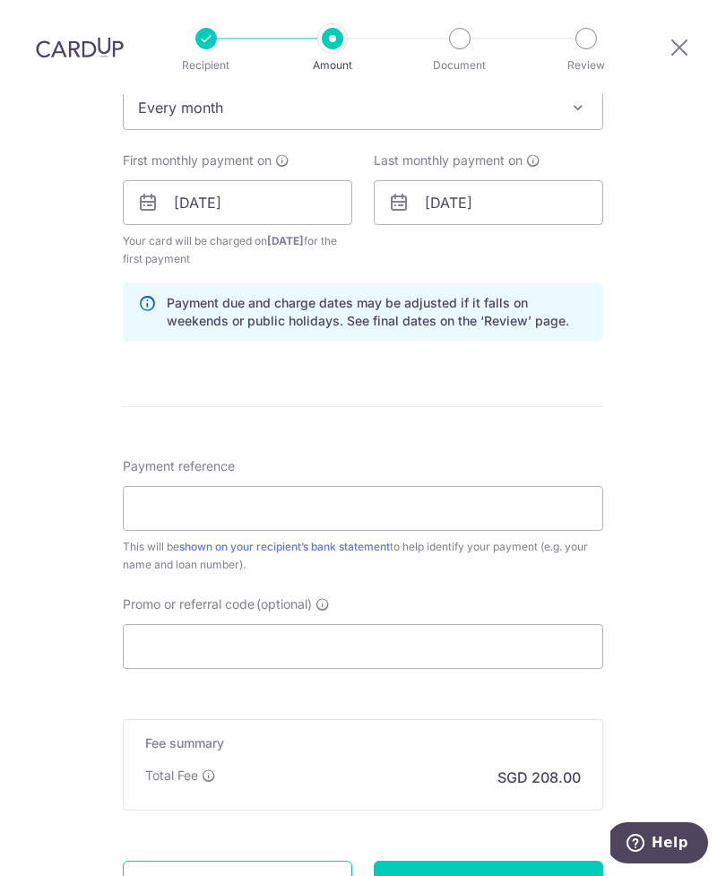
scroll to position [783, 0]
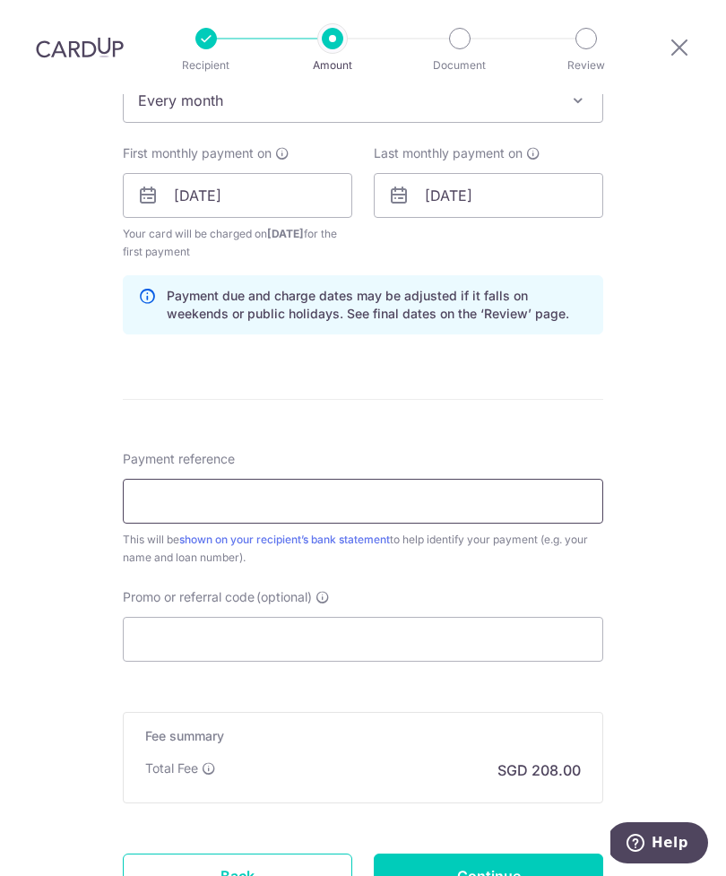
click at [493, 479] on input "Payment reference" at bounding box center [363, 501] width 481 height 45
type input "8,000.00"
click at [222, 479] on input "1168320081 7 Luxus Hill Ave" at bounding box center [363, 501] width 481 height 45
click at [142, 479] on input "1168320081 7 Luxus Hill Ave" at bounding box center [363, 501] width 481 height 45
click at [141, 479] on input "1168320081 7 Luxus Hill Ave" at bounding box center [363, 501] width 481 height 45
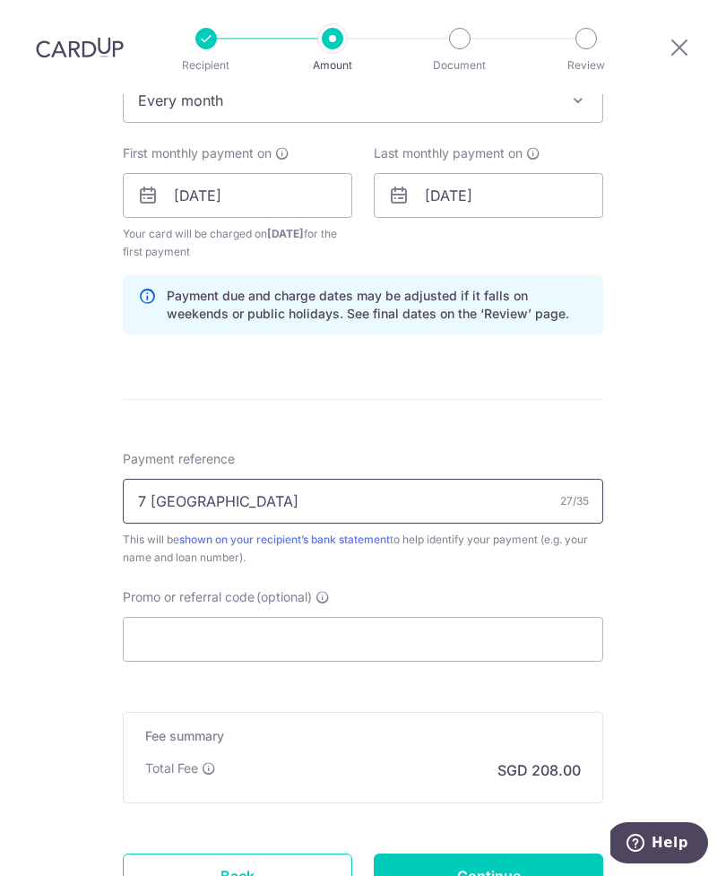
click at [308, 479] on input "7 [GEOGRAPHIC_DATA]" at bounding box center [363, 501] width 481 height 45
click at [346, 479] on input "7 [GEOGRAPHIC_DATA]" at bounding box center [363, 501] width 481 height 45
paste input "1168320081"
click at [253, 479] on input "[STREET_ADDRESS]" at bounding box center [363, 501] width 481 height 45
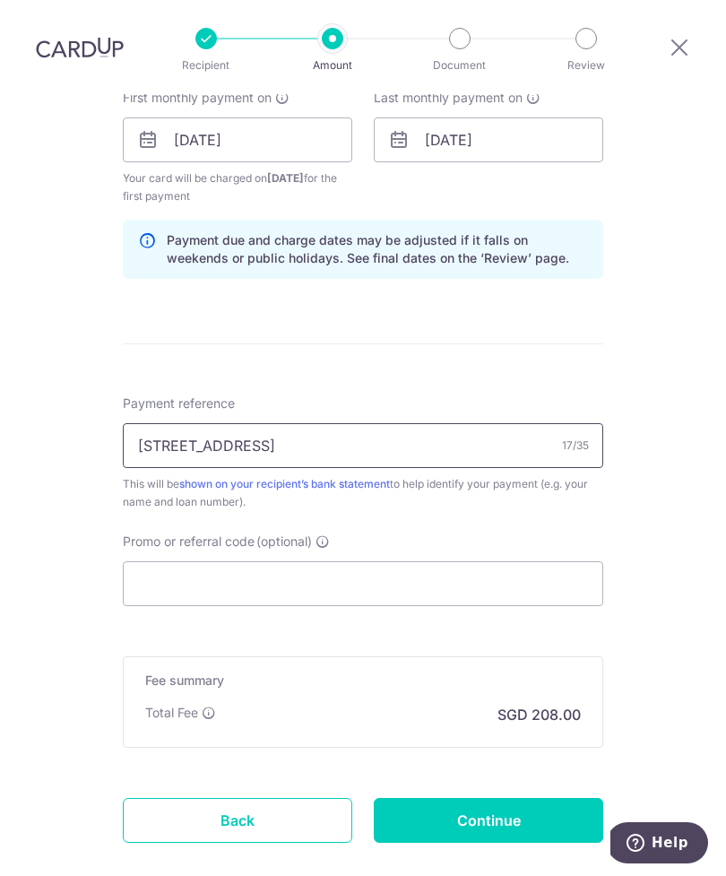
click at [251, 423] on input "[STREET_ADDRESS]" at bounding box center [363, 445] width 481 height 45
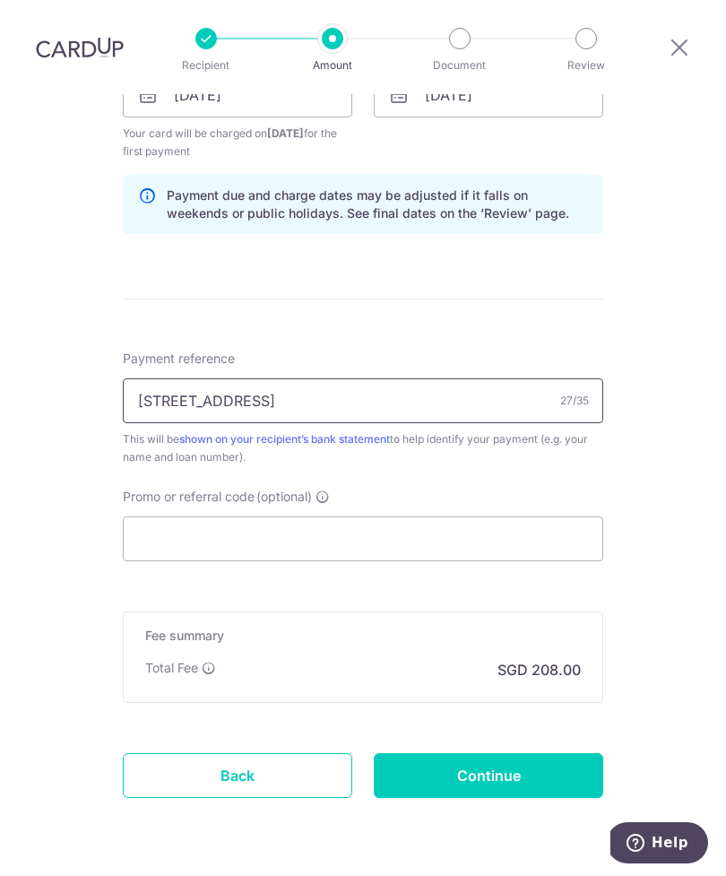
scroll to position [882, 0]
type input "[STREET_ADDRESS]"
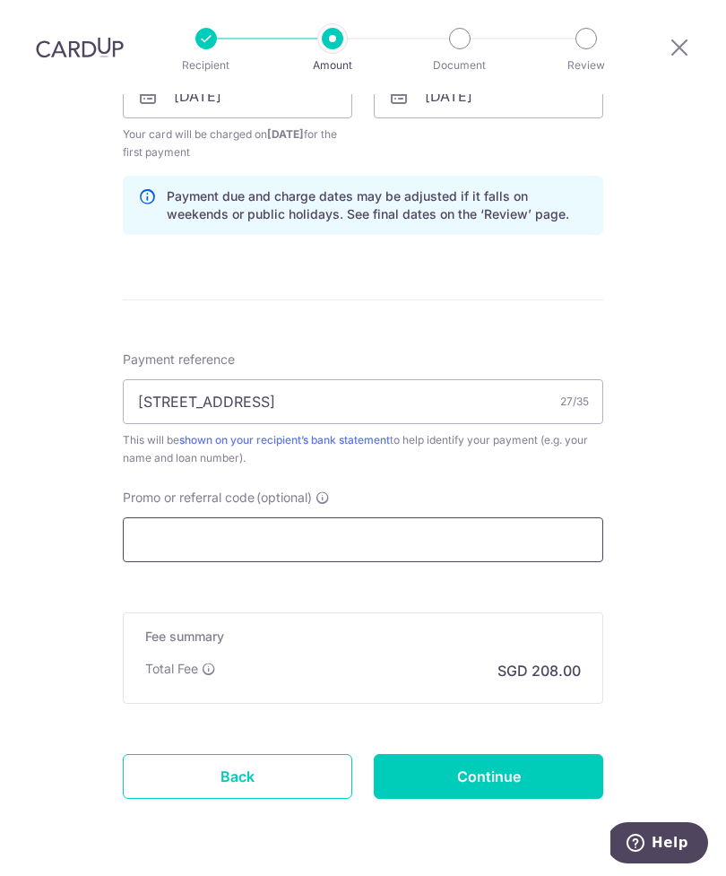
click at [321, 517] on input "Promo or referral code (optional)" at bounding box center [363, 539] width 481 height 45
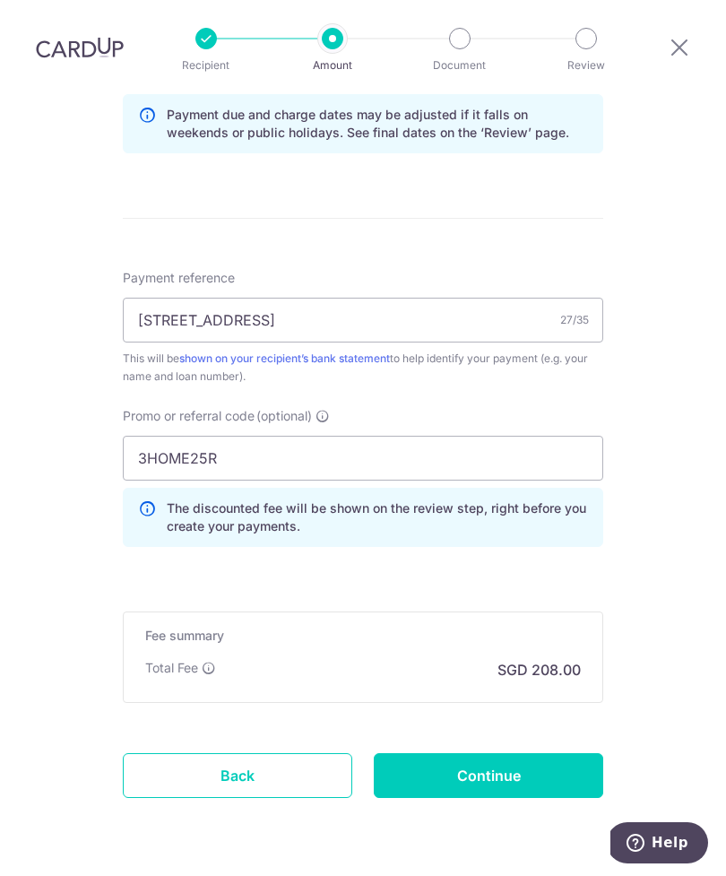
scroll to position [963, 0]
type input "3HOME25R"
click at [555, 754] on input "Continue" at bounding box center [489, 776] width 230 height 45
type input "Create Schedule"
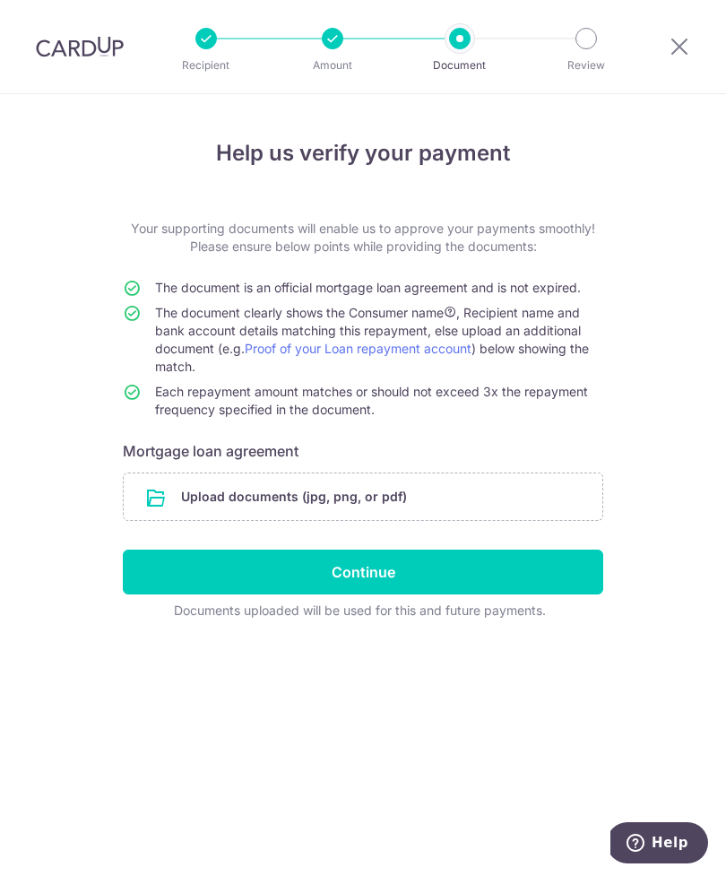
click at [375, 504] on input "file" at bounding box center [363, 497] width 479 height 47
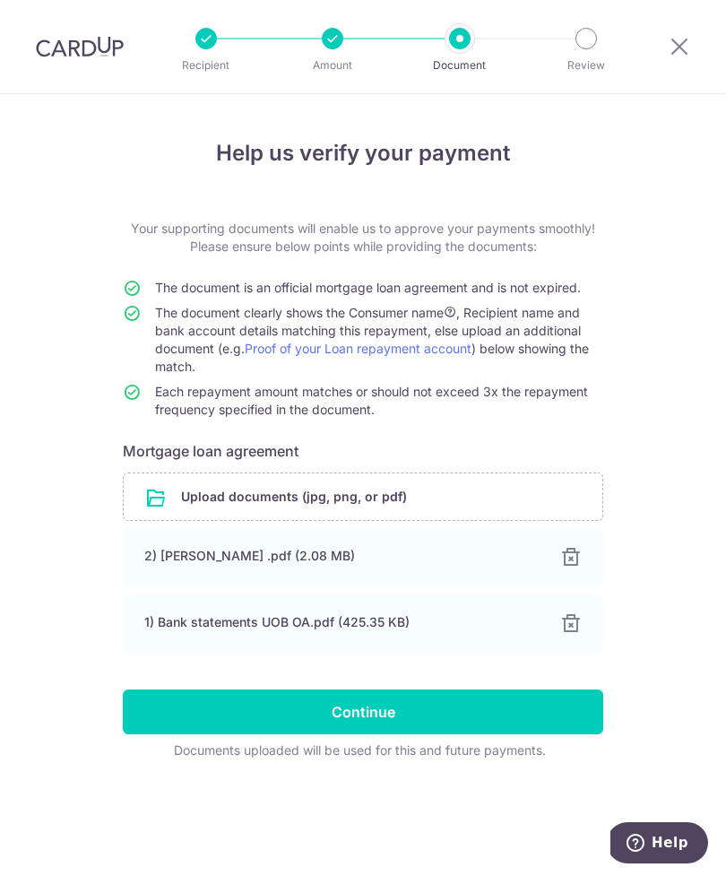
click at [128, 725] on input "Continue" at bounding box center [363, 712] width 481 height 45
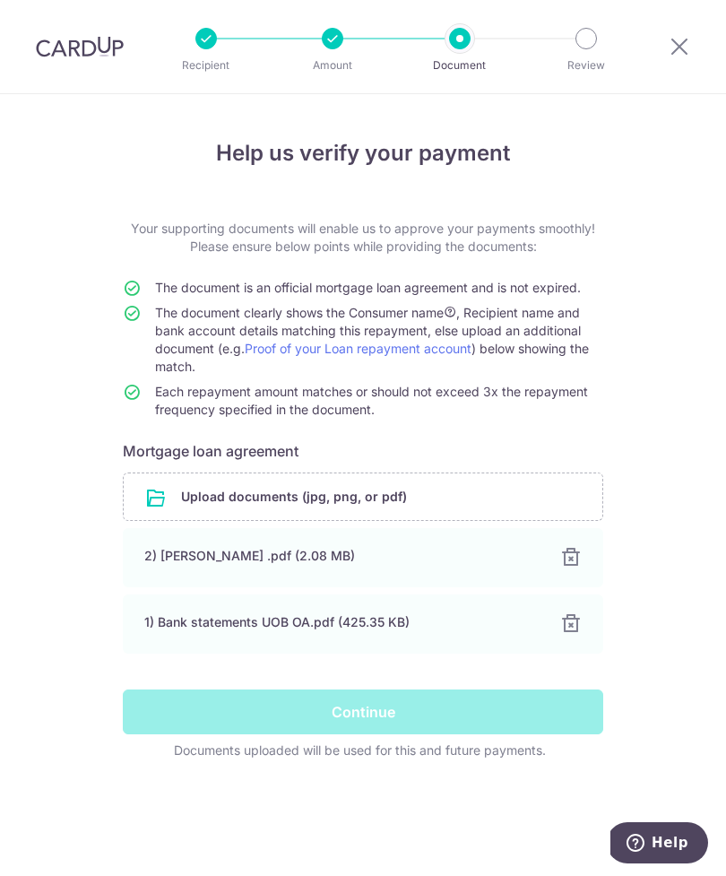
click at [494, 717] on div "Continue" at bounding box center [363, 712] width 502 height 45
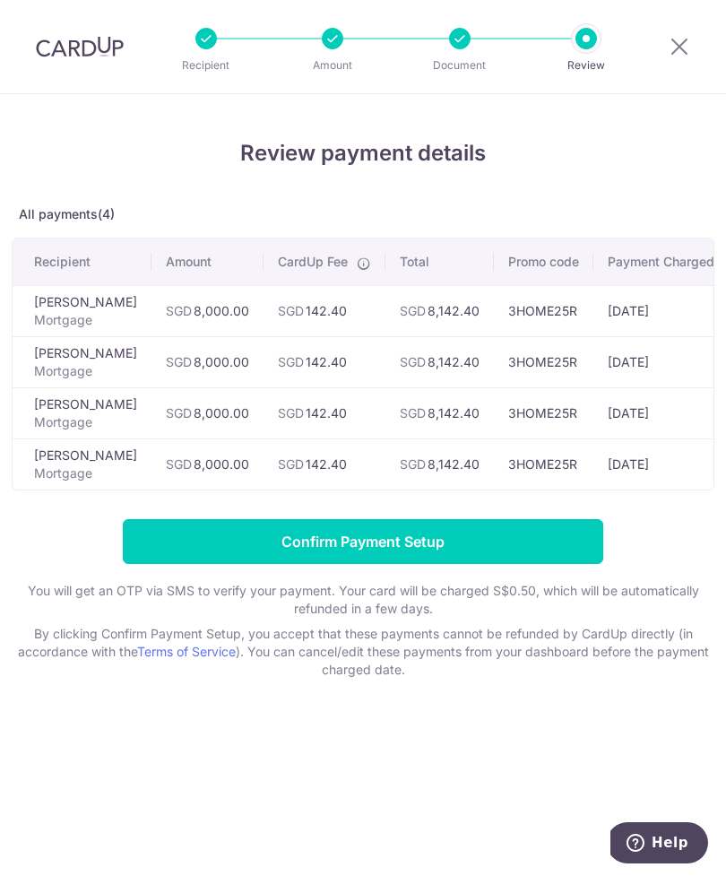
click at [533, 535] on input "Confirm Payment Setup" at bounding box center [363, 541] width 481 height 45
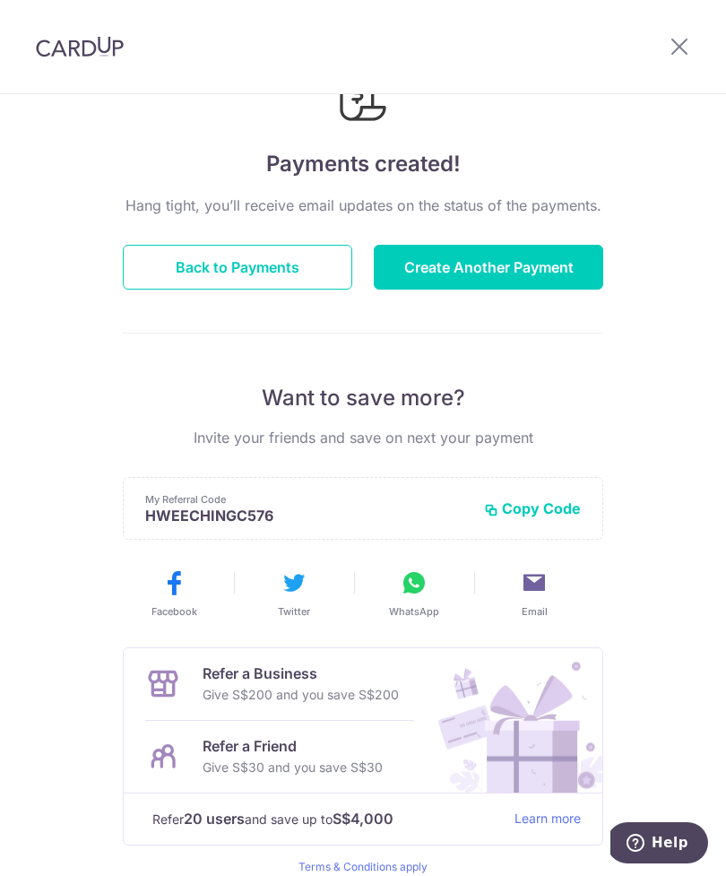
scroll to position [98, 0]
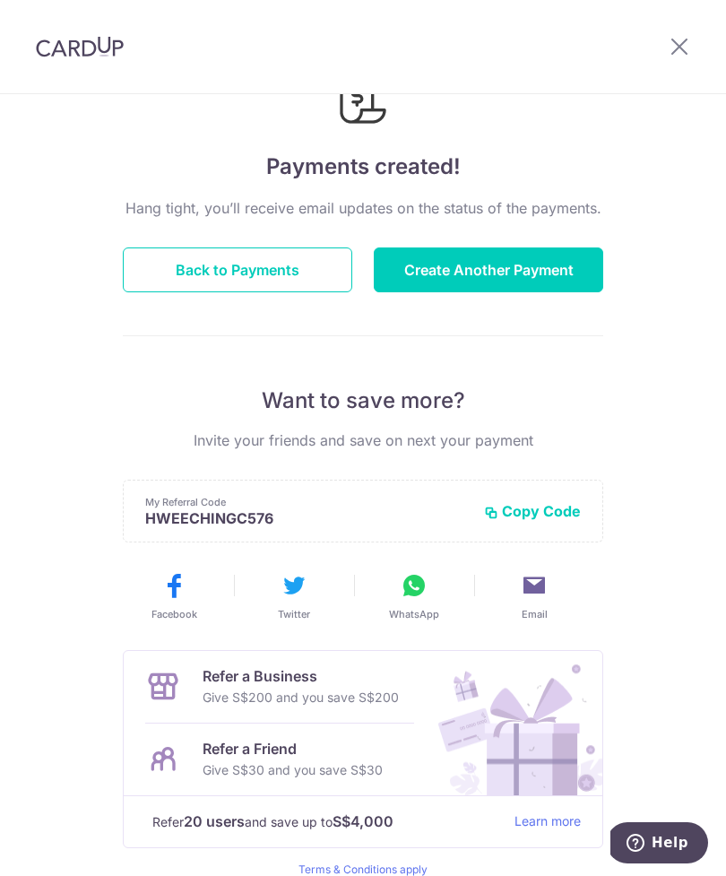
click at [145, 280] on button "Back to Payments" at bounding box center [238, 270] width 230 height 45
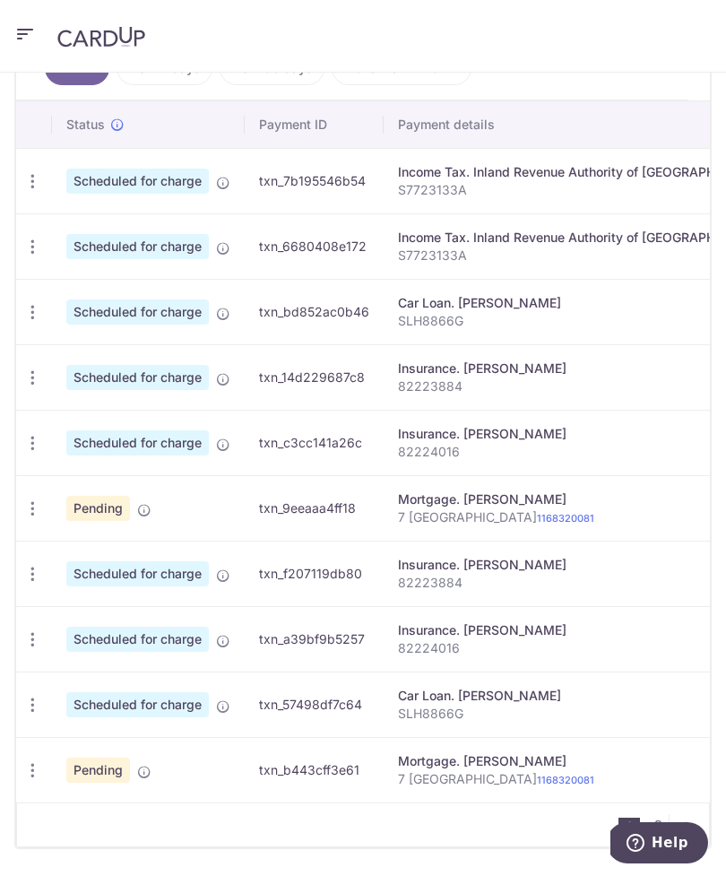
click at [325, 516] on td "txn_9eeaaa4ff18" at bounding box center [314, 507] width 139 height 65
click at [28, 511] on icon "button" at bounding box center [32, 509] width 19 height 19
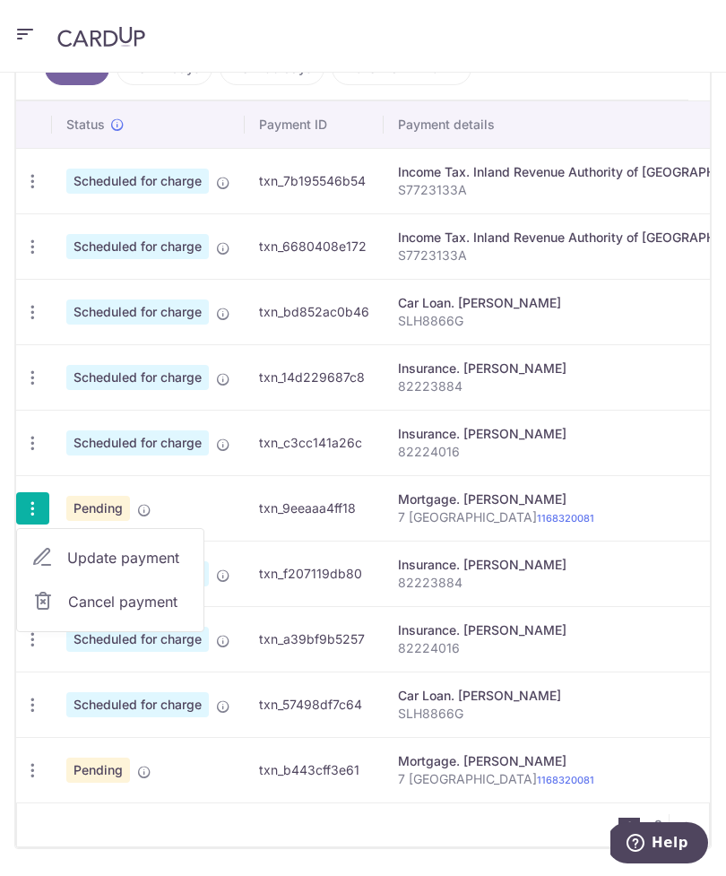
click at [604, 599] on div at bounding box center [363, 438] width 726 height 876
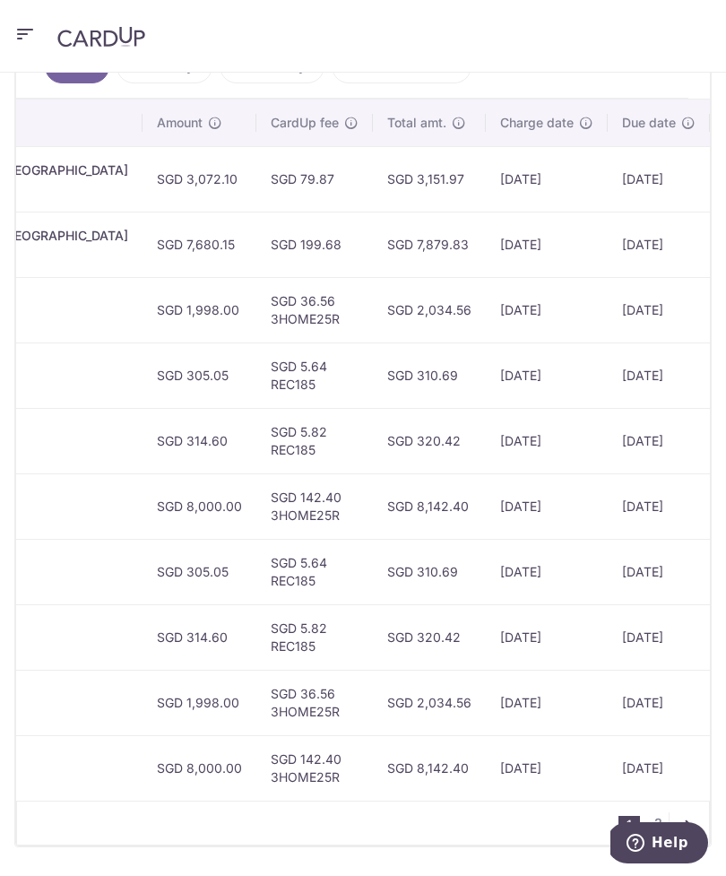
scroll to position [576, 0]
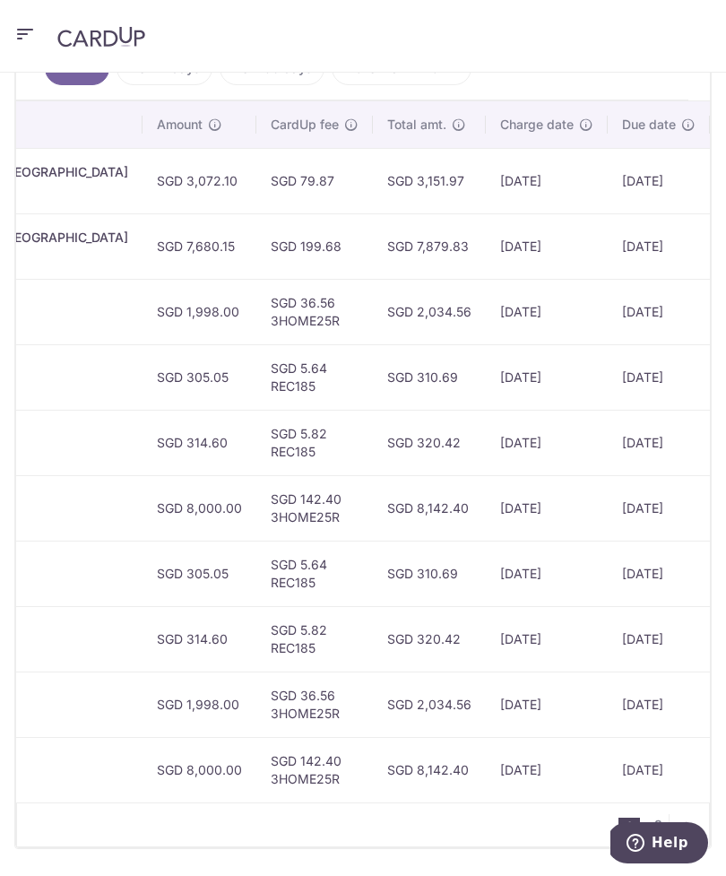
click at [664, 814] on link "2" at bounding box center [658, 825] width 22 height 22
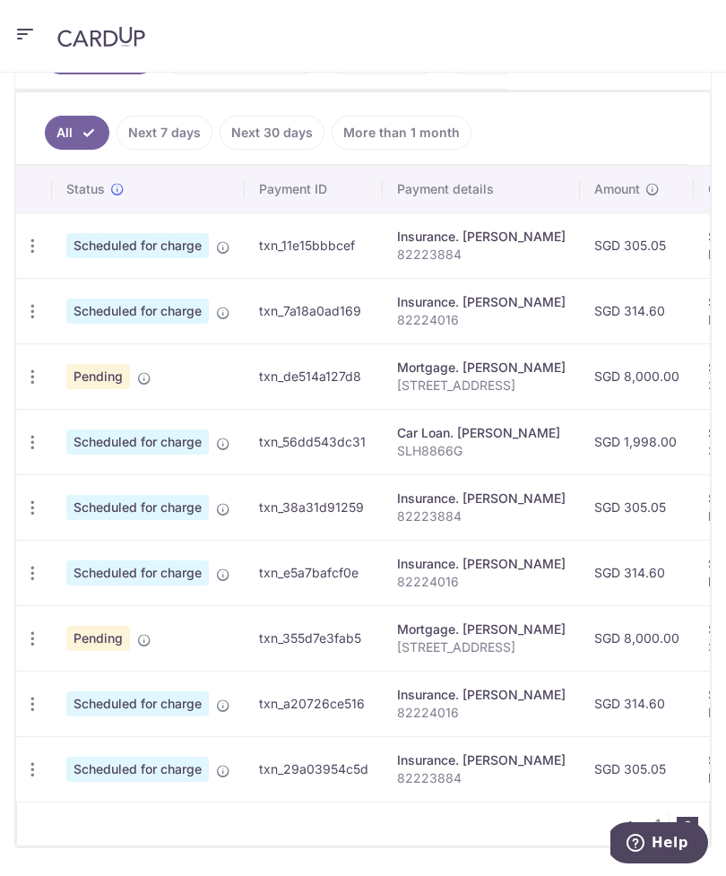
scroll to position [510, 0]
click at [206, 754] on td "Scheduled for charge" at bounding box center [148, 769] width 193 height 65
click at [665, 816] on link "1" at bounding box center [658, 825] width 22 height 22
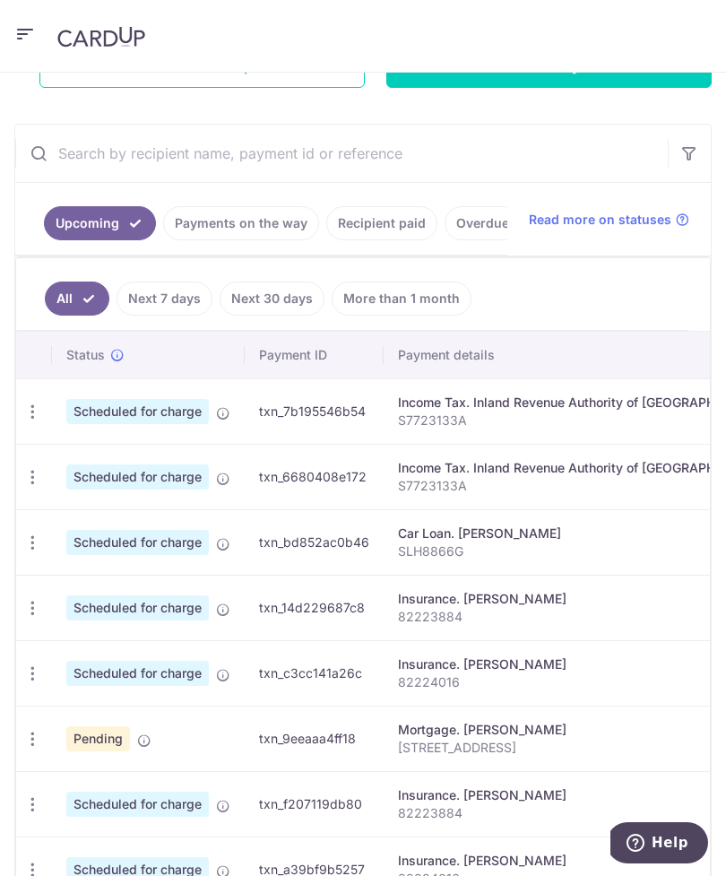
scroll to position [0, 0]
click at [28, 421] on icon "button" at bounding box center [32, 412] width 19 height 19
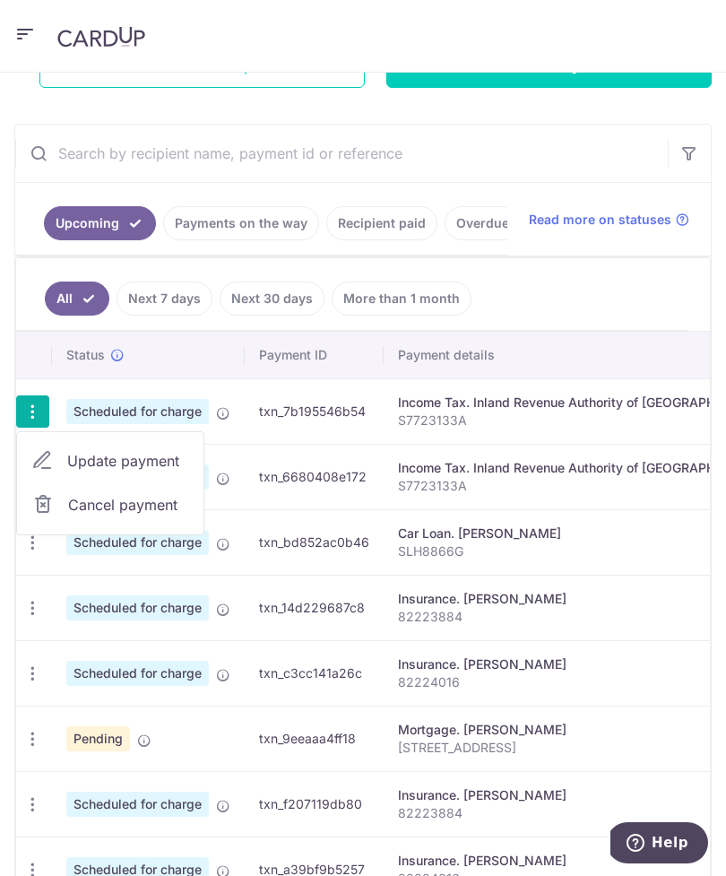
click at [161, 459] on span "Update payment" at bounding box center [128, 461] width 122 height 22
radio input "true"
type input "3,072.10"
type input "[DATE]"
type input "S7723133A"
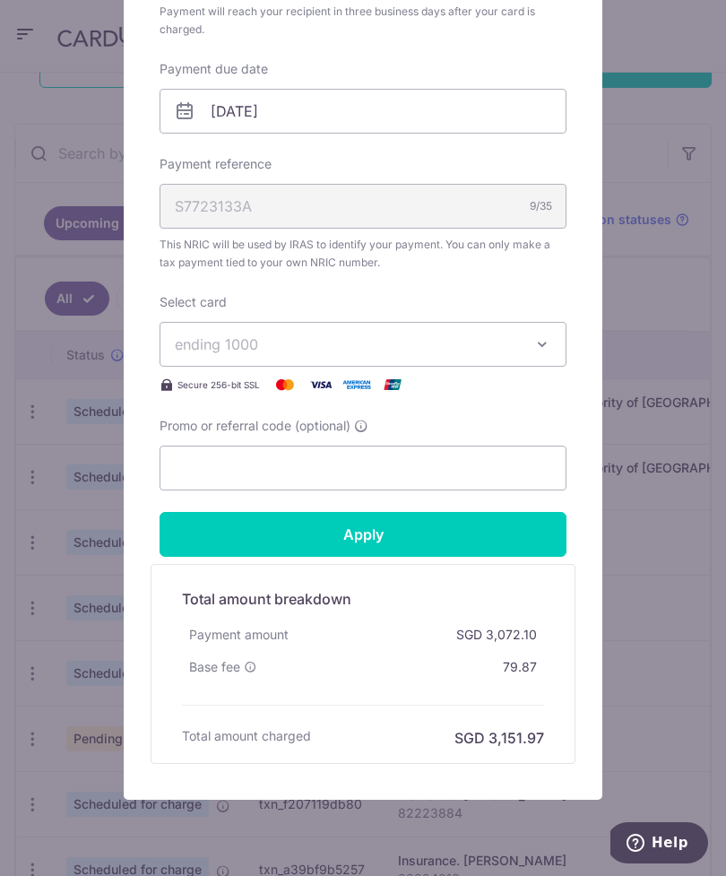
scroll to position [546, 0]
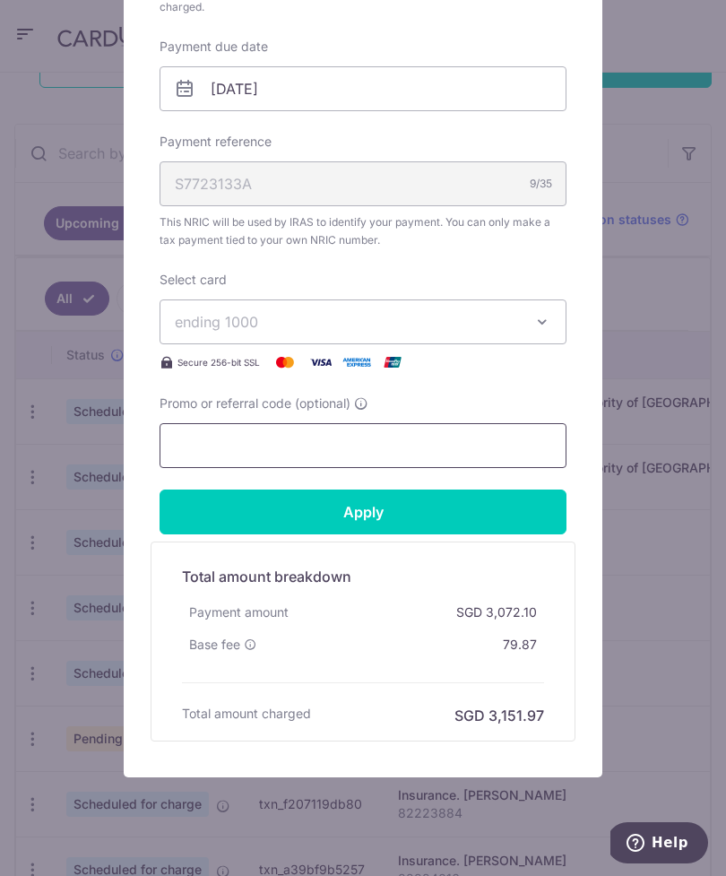
click at [344, 444] on input "Promo or referral code (optional)" at bounding box center [363, 445] width 407 height 45
type input "25AMEX21"
click at [450, 517] on input "Apply" at bounding box center [363, 512] width 407 height 45
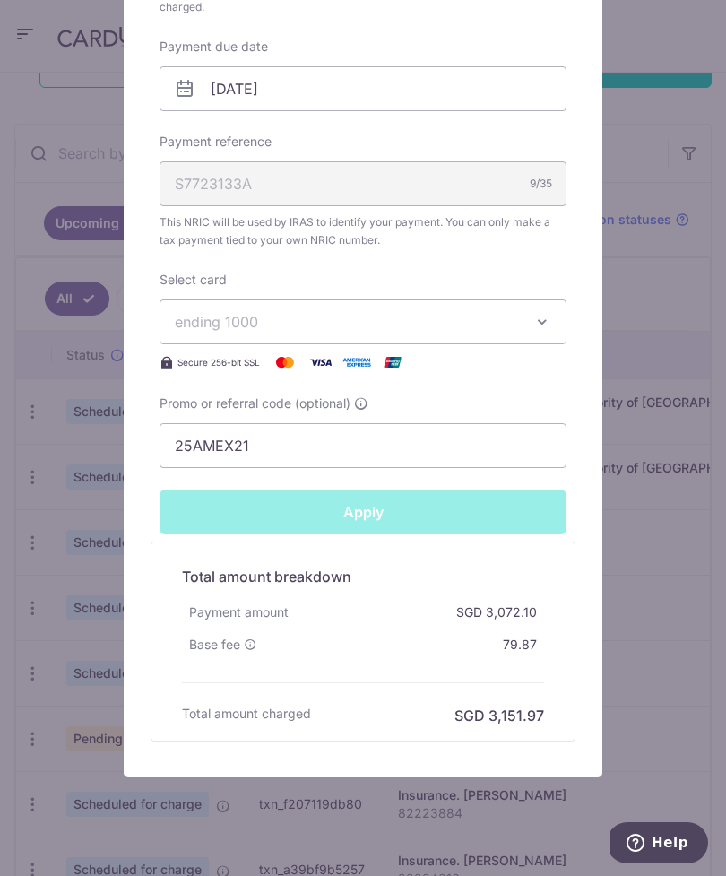
type input "Successfully Applied"
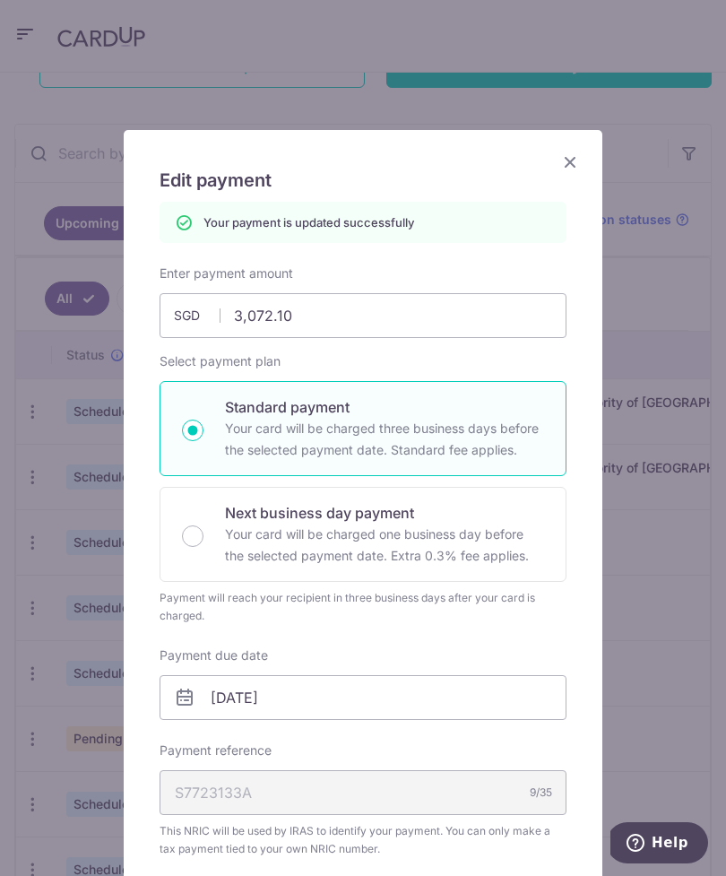
scroll to position [0, 0]
click at [571, 168] on icon "Close" at bounding box center [571, 162] width 22 height 22
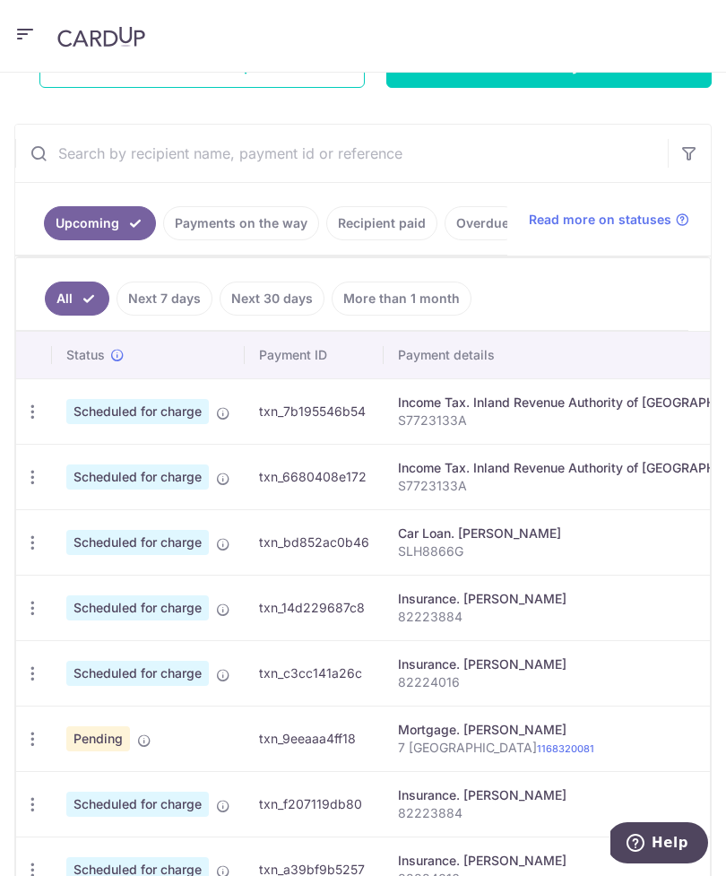
click at [34, 486] on icon "button" at bounding box center [32, 477] width 19 height 19
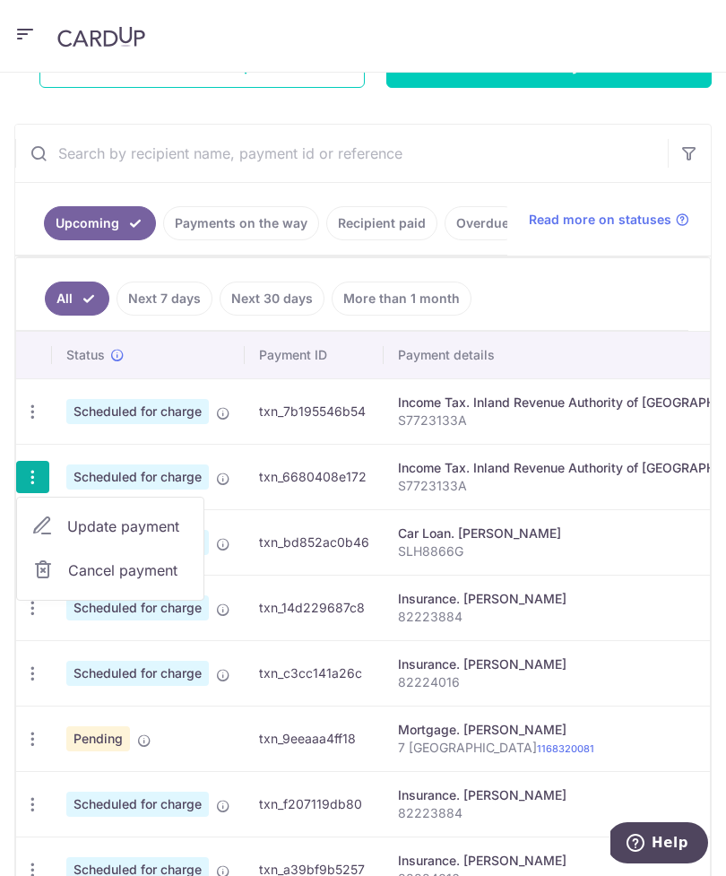
click at [175, 523] on span "Update payment" at bounding box center [128, 527] width 122 height 22
radio input "true"
type input "7,680.15"
type input "17/09/2025"
type input "S7723133A"
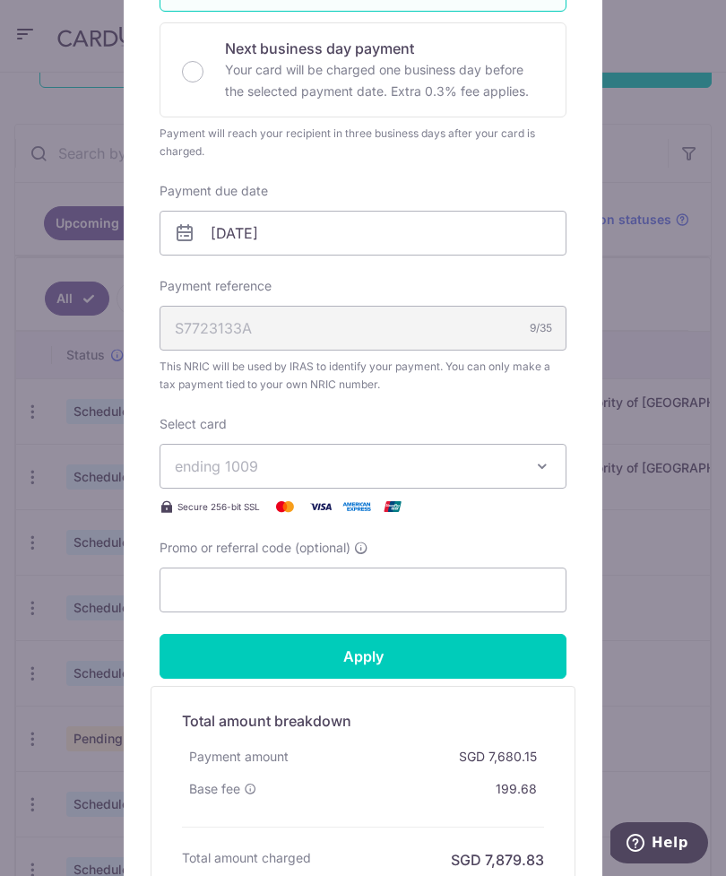
scroll to position [404, 0]
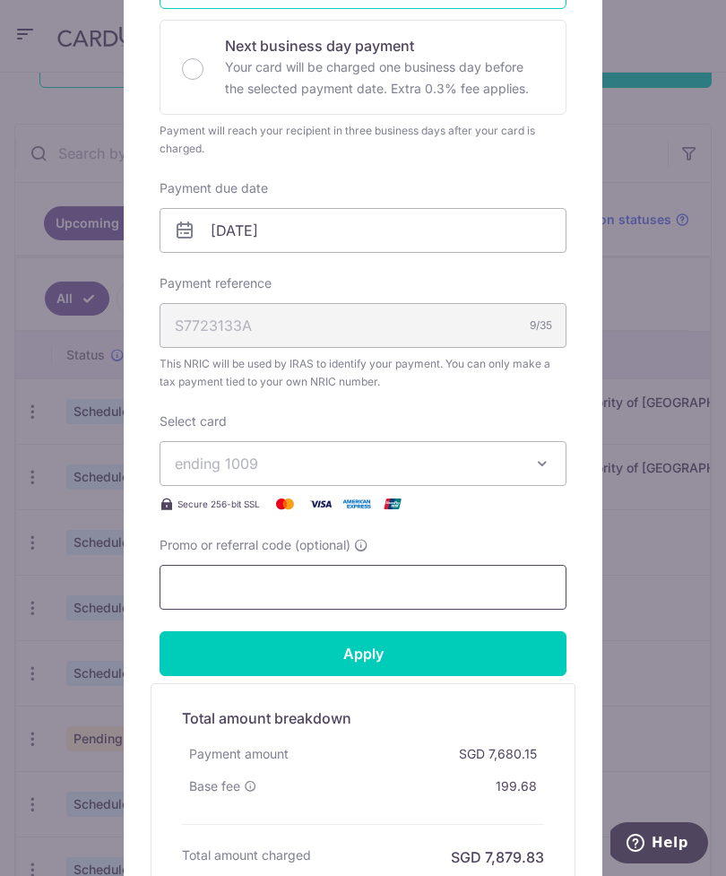
click at [419, 587] on input "Promo or referral code (optional)" at bounding box center [363, 587] width 407 height 45
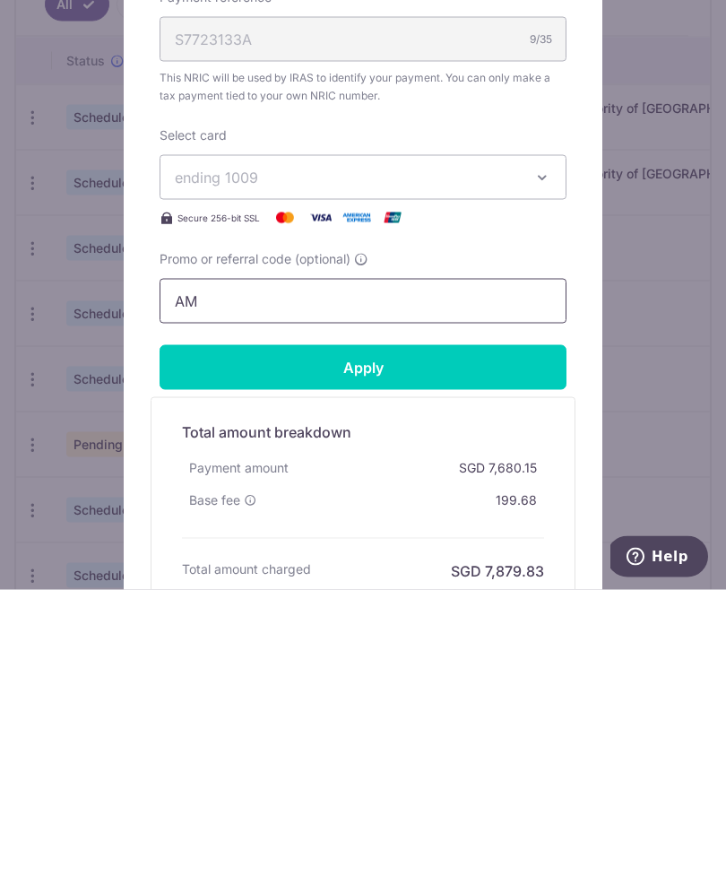
type input "A"
type input "25AMEX21"
click at [487, 631] on input "Apply" at bounding box center [363, 653] width 407 height 45
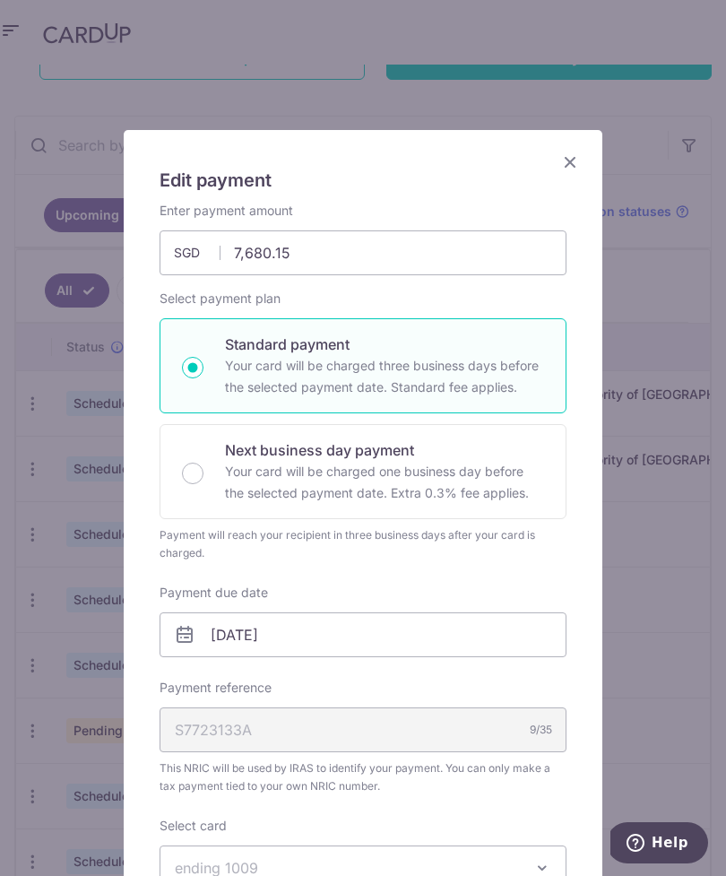
scroll to position [0, 0]
click at [577, 156] on icon "Close" at bounding box center [571, 162] width 22 height 22
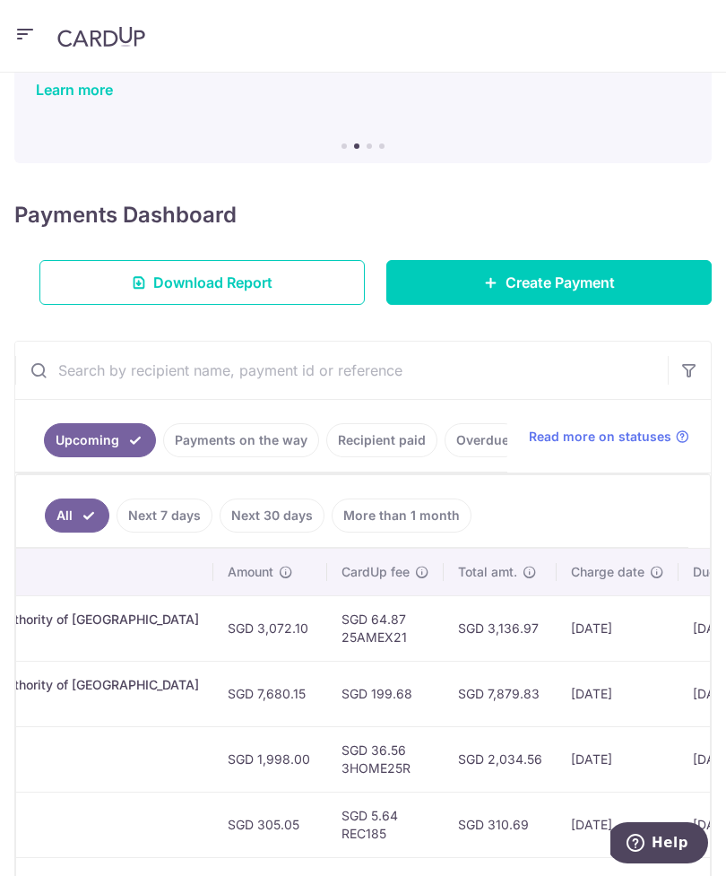
scroll to position [222, 0]
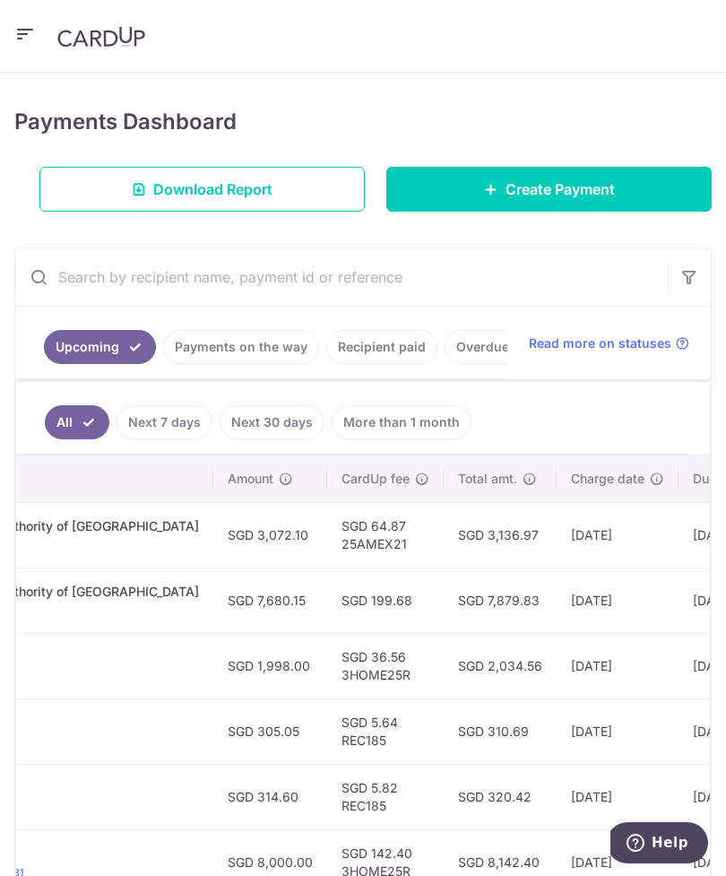
click at [294, 200] on link "Download Report" at bounding box center [202, 189] width 326 height 45
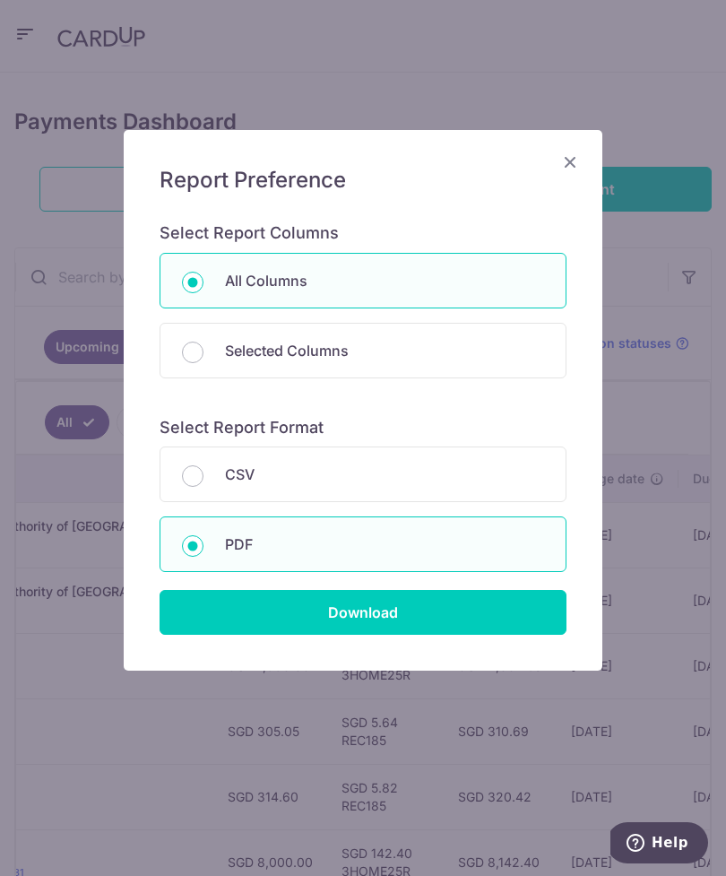
click at [456, 606] on input "Download" at bounding box center [363, 612] width 407 height 45
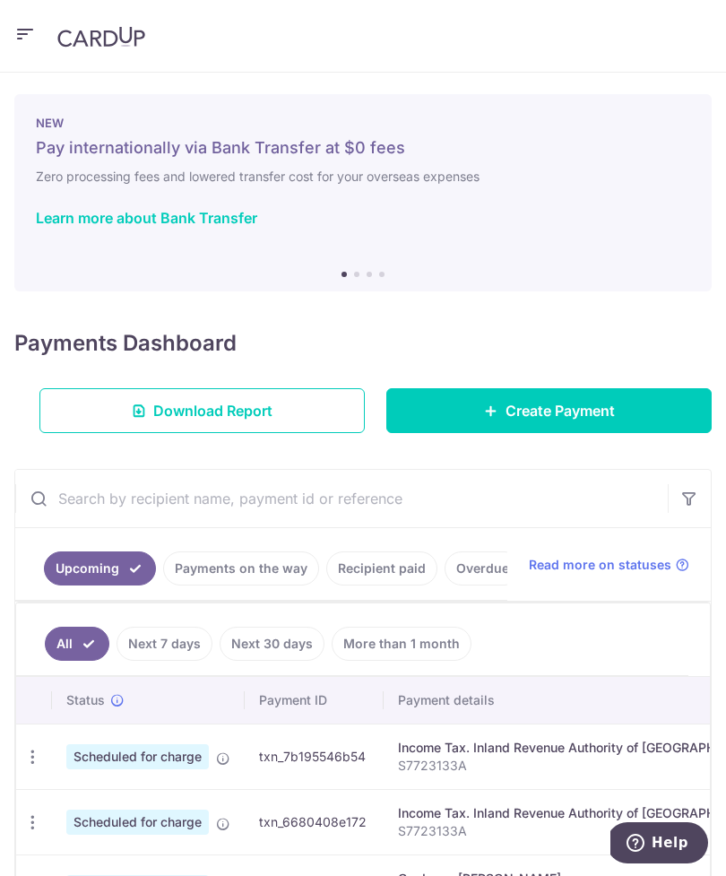
click at [26, 33] on icon "button" at bounding box center [25, 34] width 22 height 22
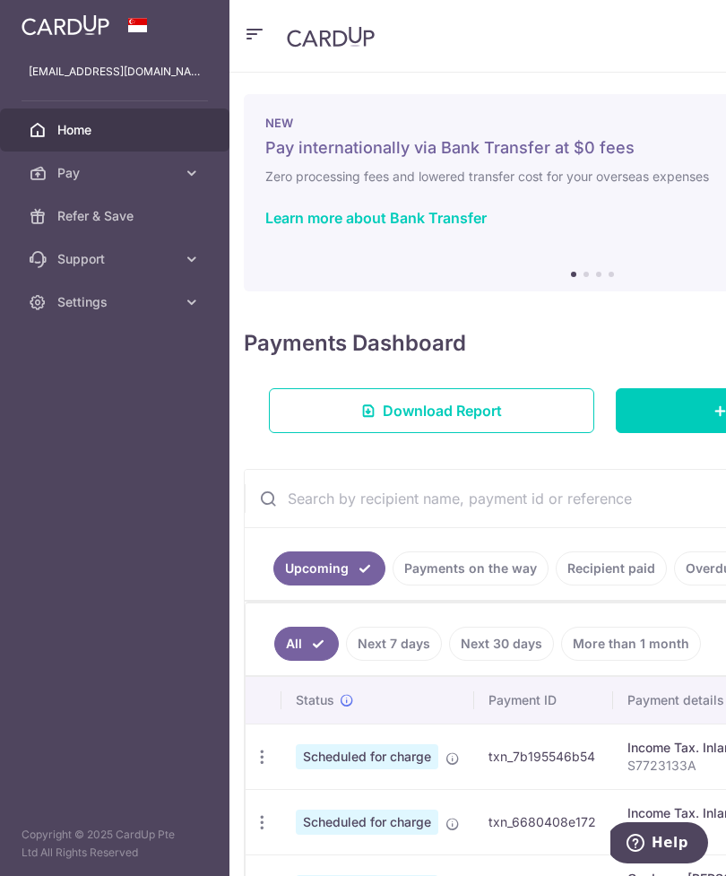
click at [129, 312] on link "Settings" at bounding box center [115, 302] width 230 height 43
click at [139, 402] on link "Logout" at bounding box center [115, 388] width 230 height 43
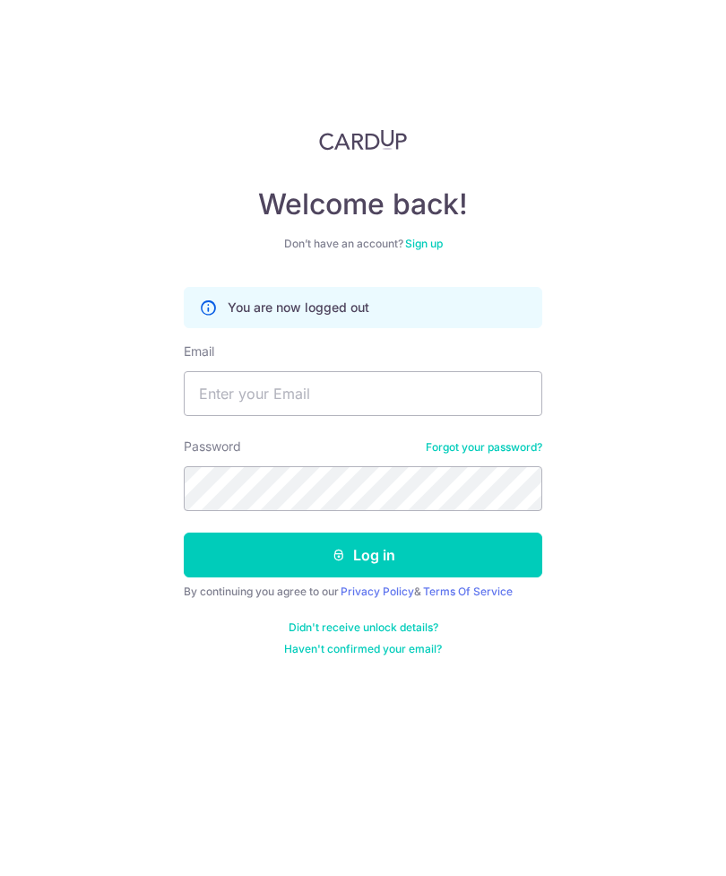
click at [685, 139] on div "Welcome back! Don’t have an account? Sign up You are now logged out Email Passw…" at bounding box center [363, 438] width 726 height 876
